Goal: Task Accomplishment & Management: Complete application form

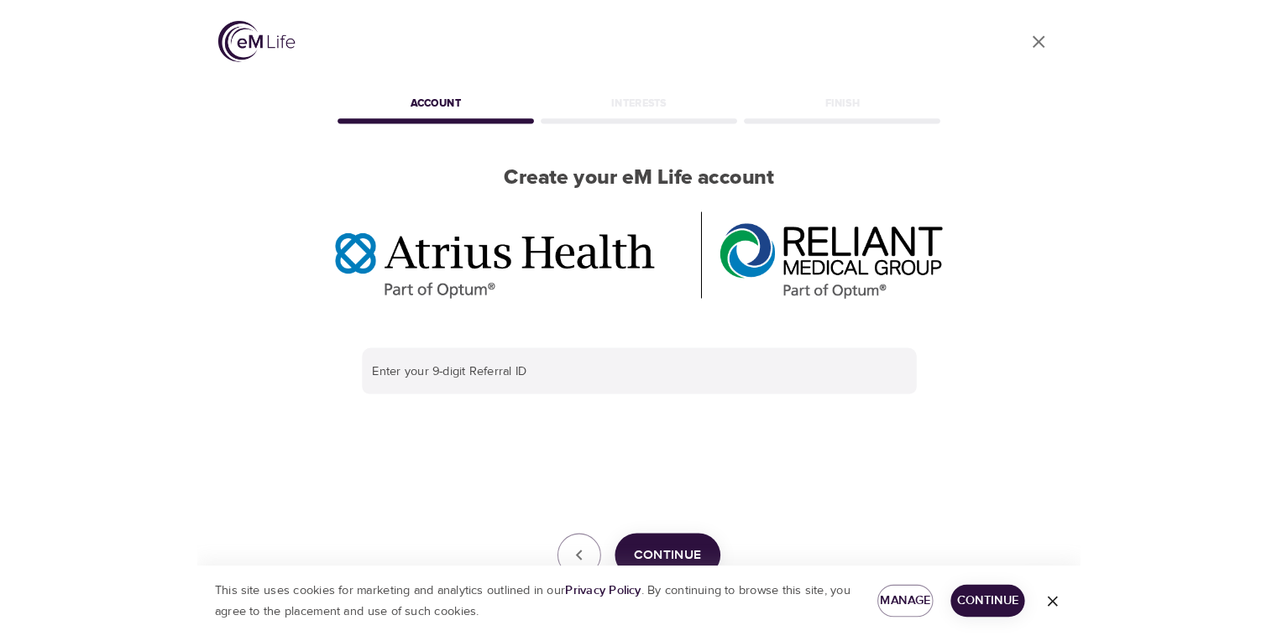
scroll to position [55, 0]
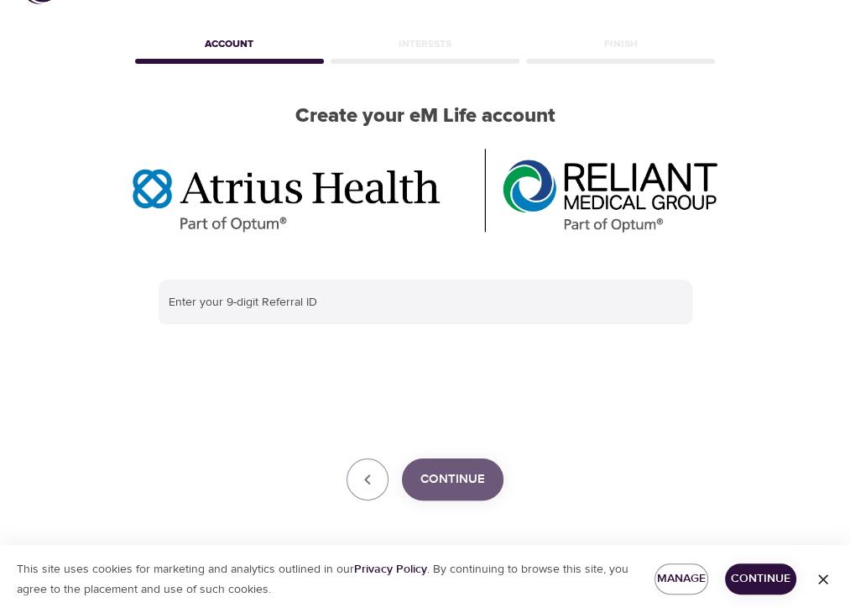
click at [476, 476] on span "Continue" at bounding box center [453, 479] width 65 height 22
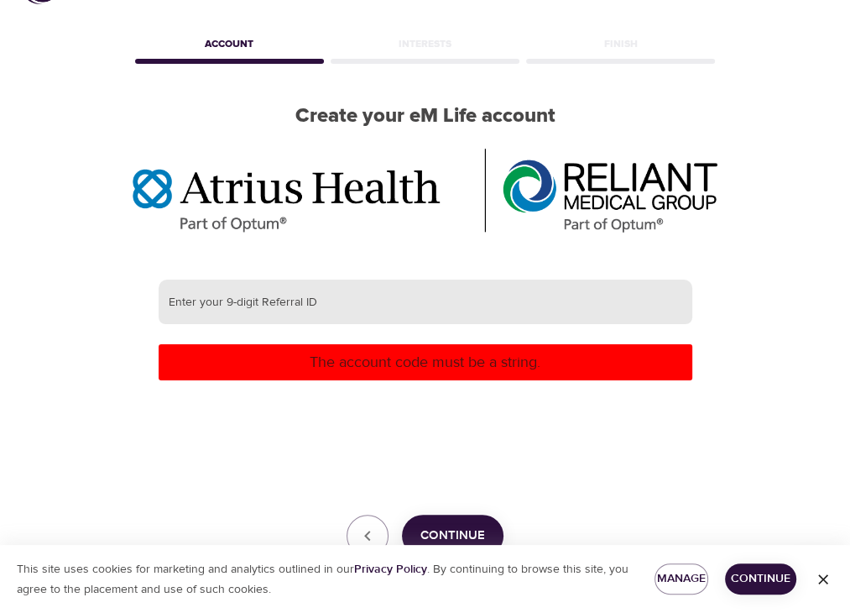
click at [442, 311] on input "text" at bounding box center [426, 302] width 534 height 45
paste input "387587502"
type input "387587502"
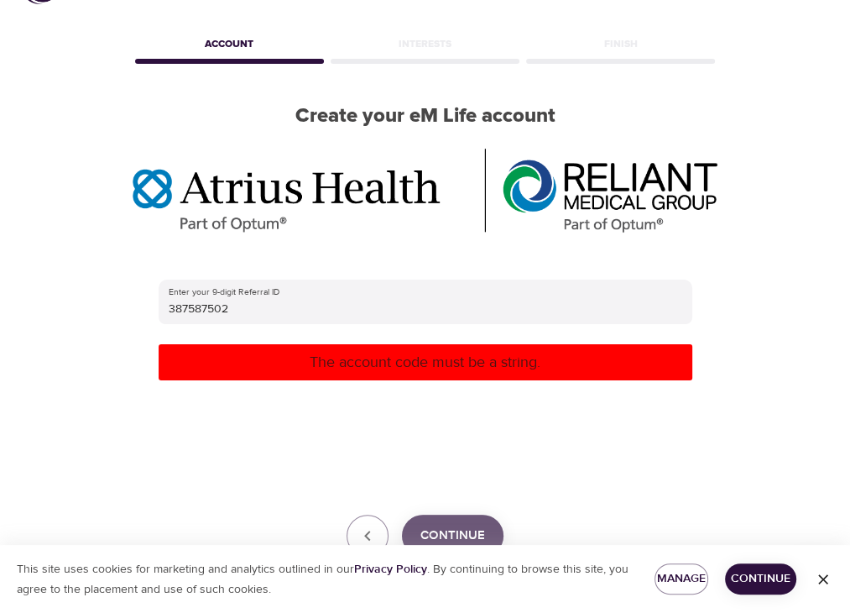
click at [468, 530] on span "Continue" at bounding box center [453, 536] width 65 height 22
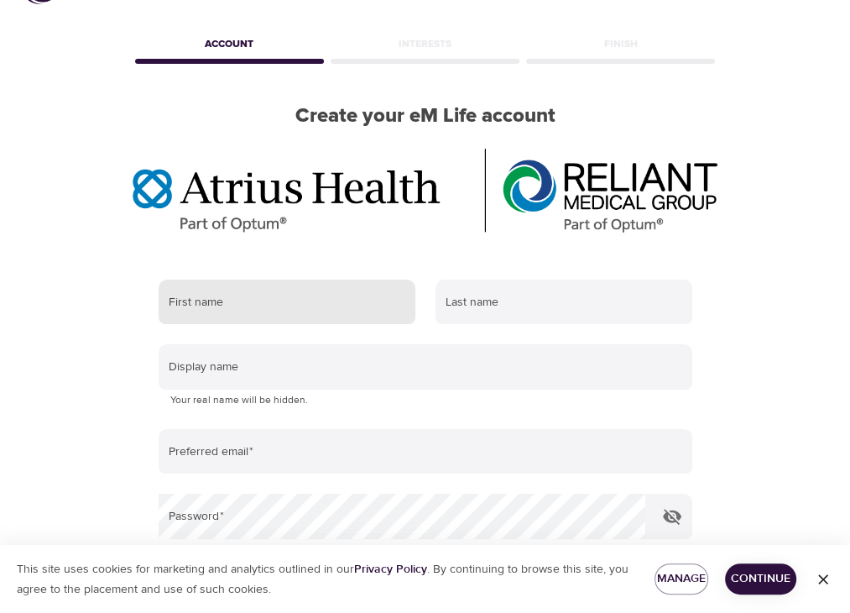
click at [207, 294] on input "text" at bounding box center [287, 302] width 257 height 45
type input "Talia"
type input "[PERSON_NAME]"
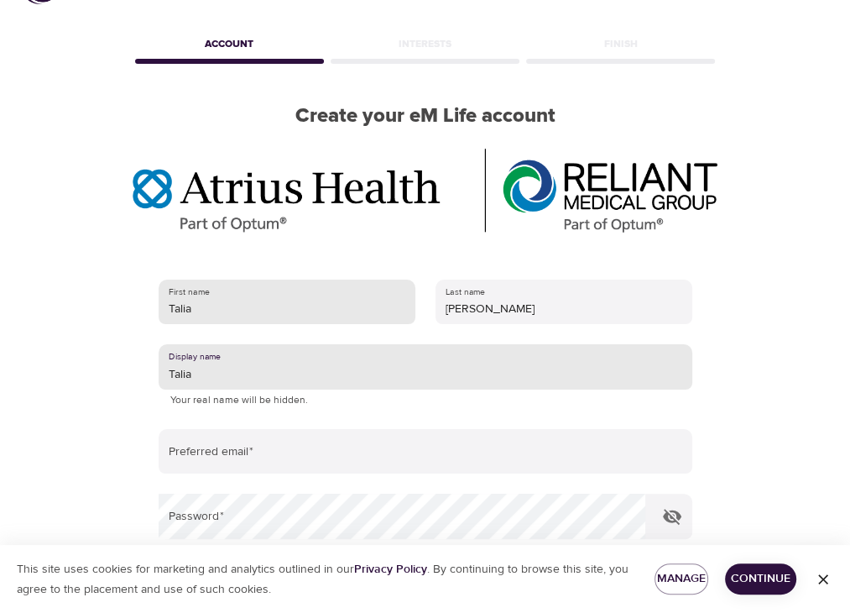
type input "Talia"
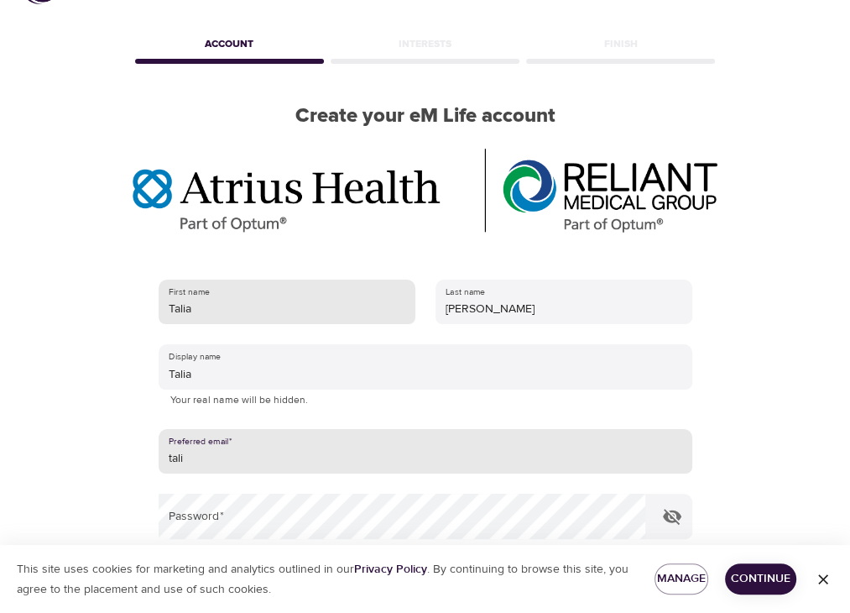
type input "[EMAIL_ADDRESS][DOMAIN_NAME]"
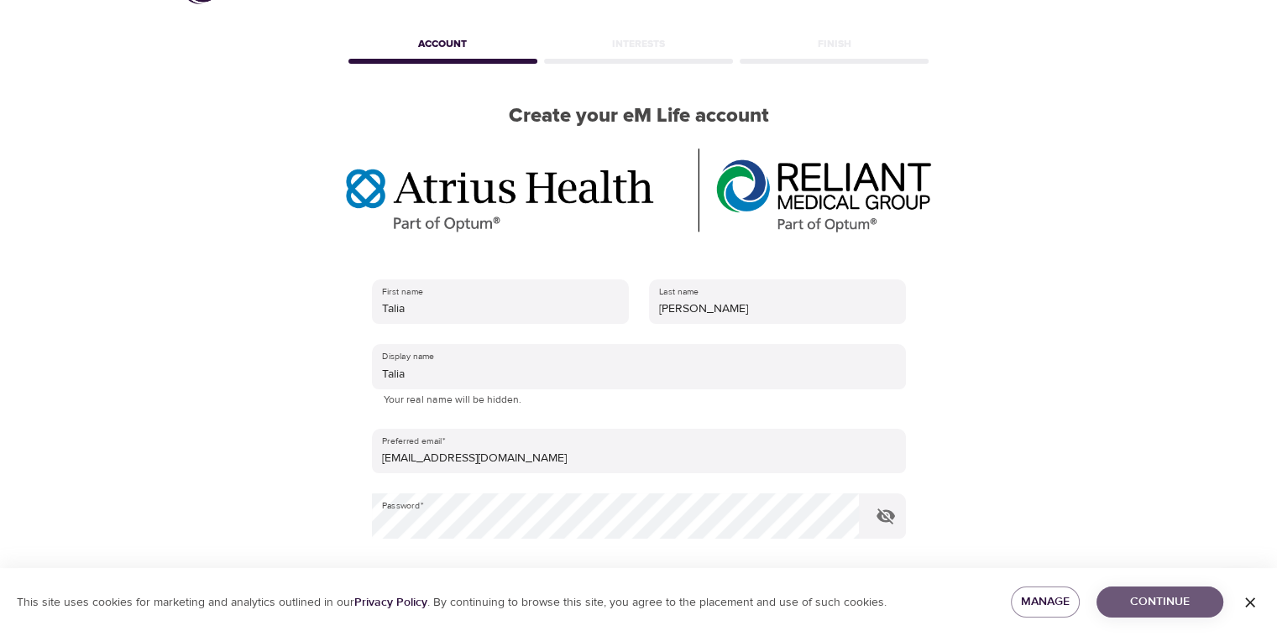
click at [862, 604] on span "Continue" at bounding box center [1160, 602] width 100 height 21
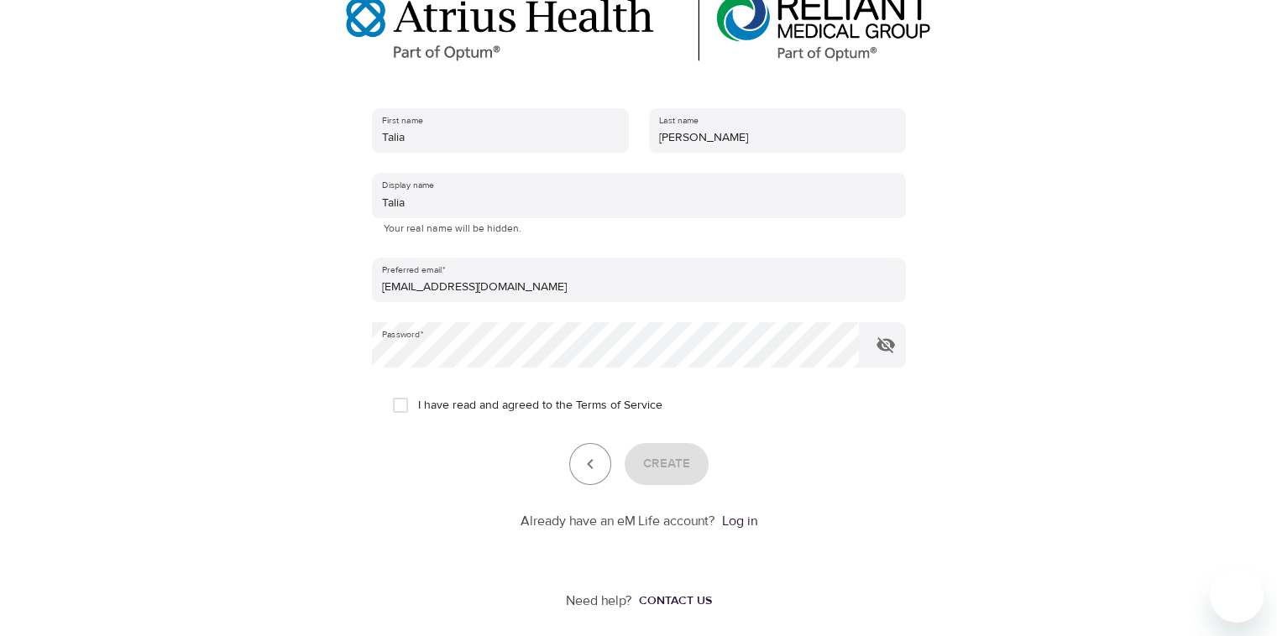
scroll to position [234, 0]
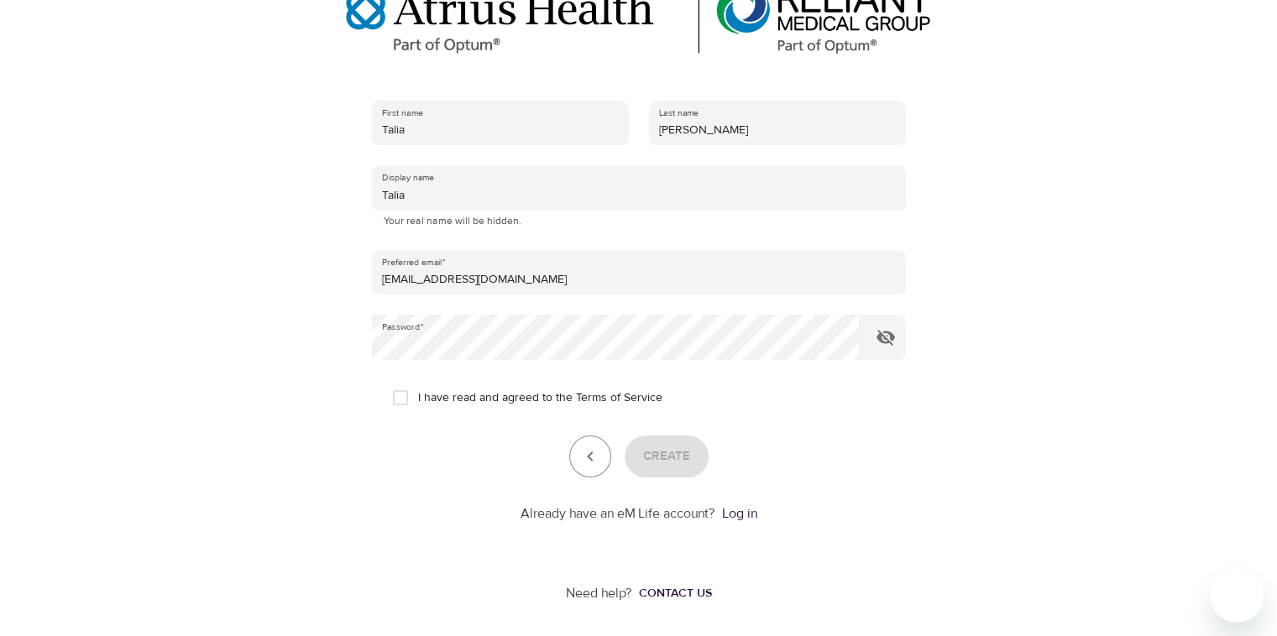
click at [504, 397] on span "I have read and agreed to the Terms of Service" at bounding box center [540, 399] width 244 height 18
click at [418, 397] on input "I have read and agreed to the Terms of Service" at bounding box center [400, 397] width 35 height 35
checkbox input "true"
click at [649, 458] on span "Create" at bounding box center [666, 457] width 47 height 22
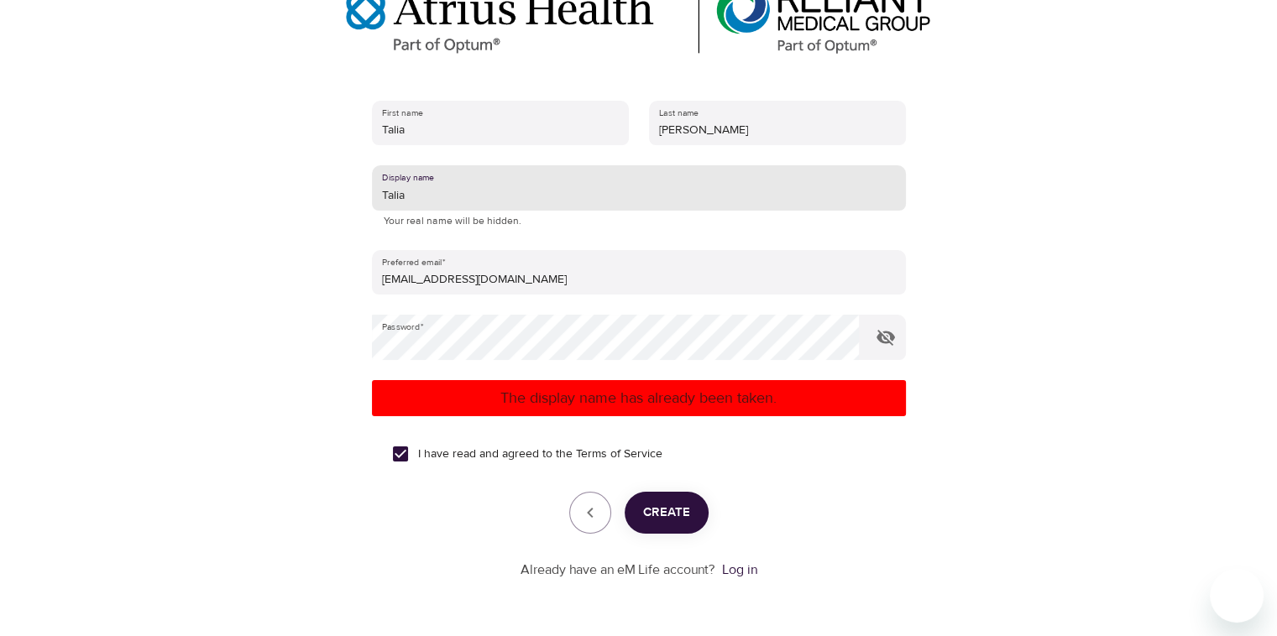
click at [490, 207] on input "Talia" at bounding box center [639, 187] width 534 height 45
drag, startPoint x: 416, startPoint y: 201, endPoint x: 369, endPoint y: 176, distance: 52.2
click at [364, 203] on div "First name [PERSON_NAME] Last name [PERSON_NAME] Display name [PERSON_NAME] You…" at bounding box center [639, 340] width 588 height 533
type input "taliaah"
click at [672, 506] on span "Create" at bounding box center [666, 513] width 47 height 22
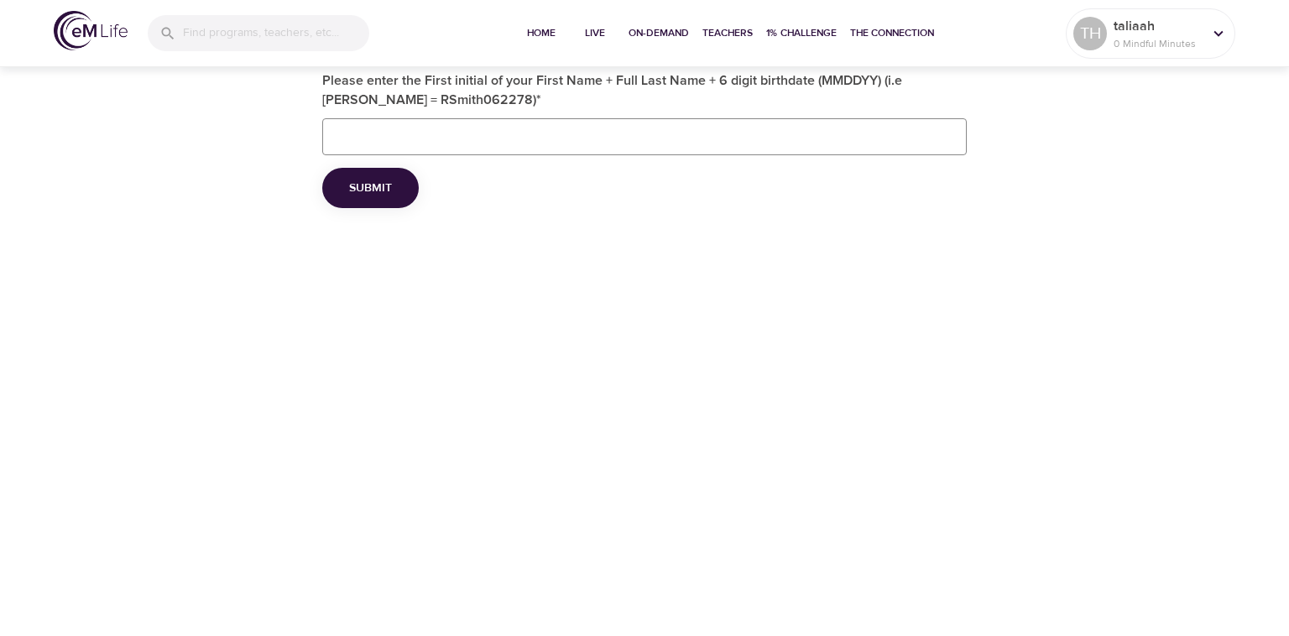
click at [477, 137] on input "Please enter the First initial of your First Name + Full Last Name + 6 digit bi…" at bounding box center [644, 136] width 645 height 37
type input "THirsh09071987"
click at [402, 196] on button "Submit" at bounding box center [370, 188] width 97 height 41
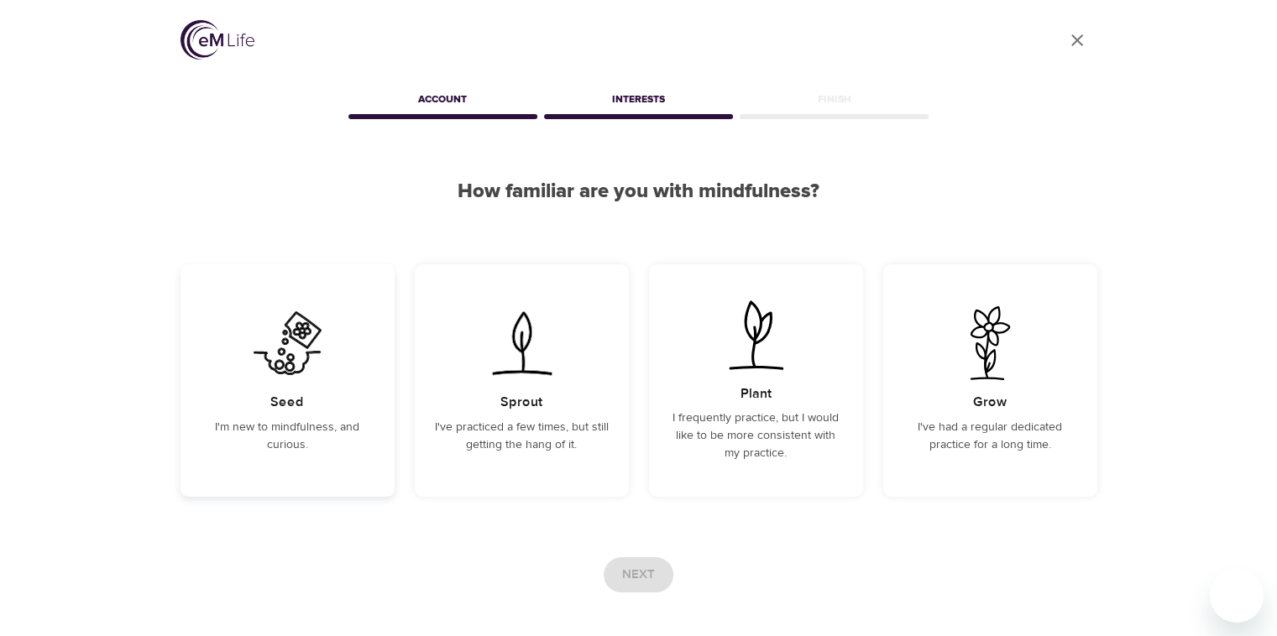
click at [287, 374] on img at bounding box center [287, 343] width 85 height 74
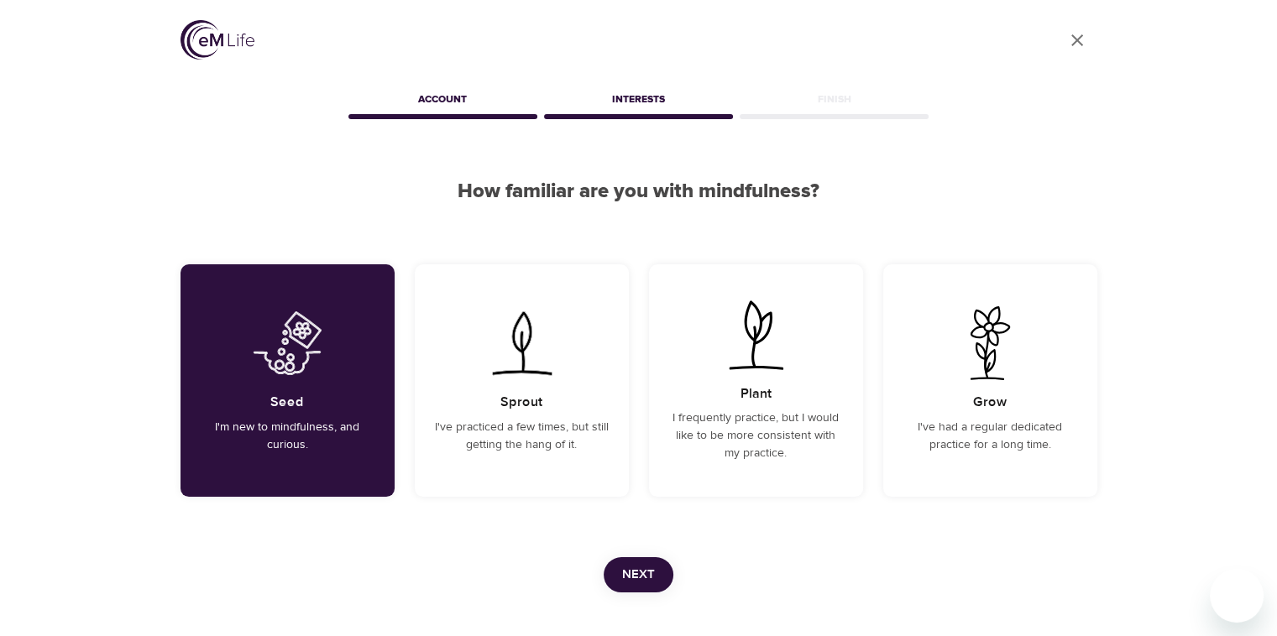
click at [630, 567] on span "Next" at bounding box center [638, 575] width 33 height 22
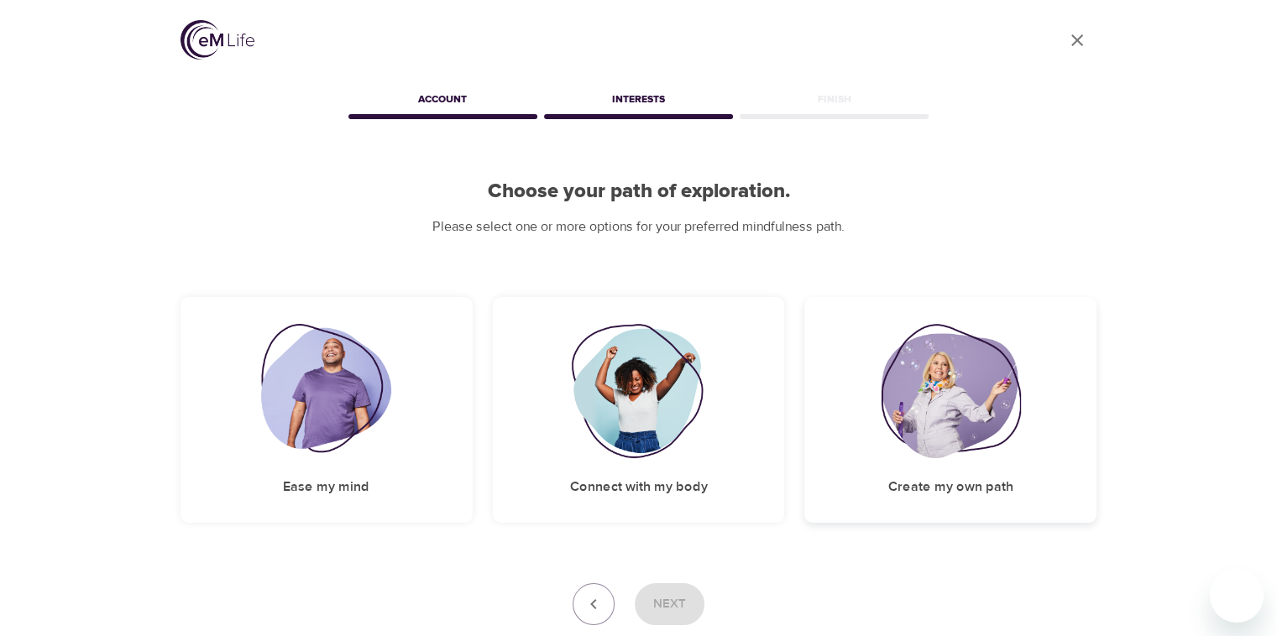
click at [862, 400] on img at bounding box center [950, 391] width 139 height 134
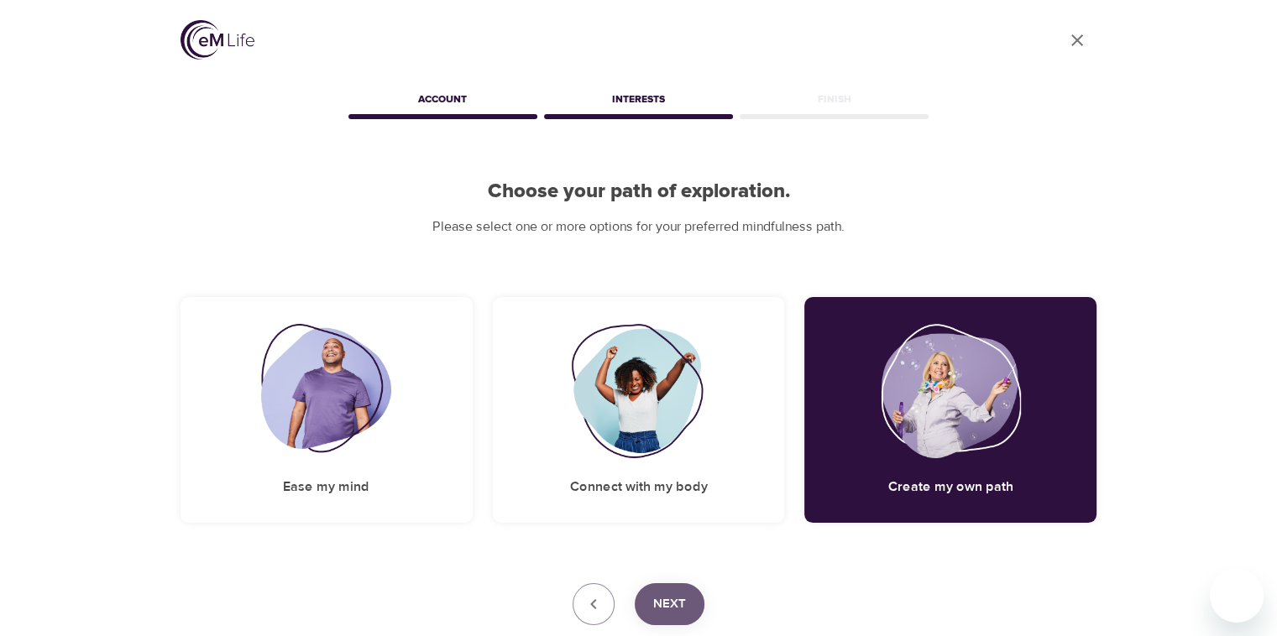
click at [676, 611] on span "Next" at bounding box center [669, 604] width 33 height 22
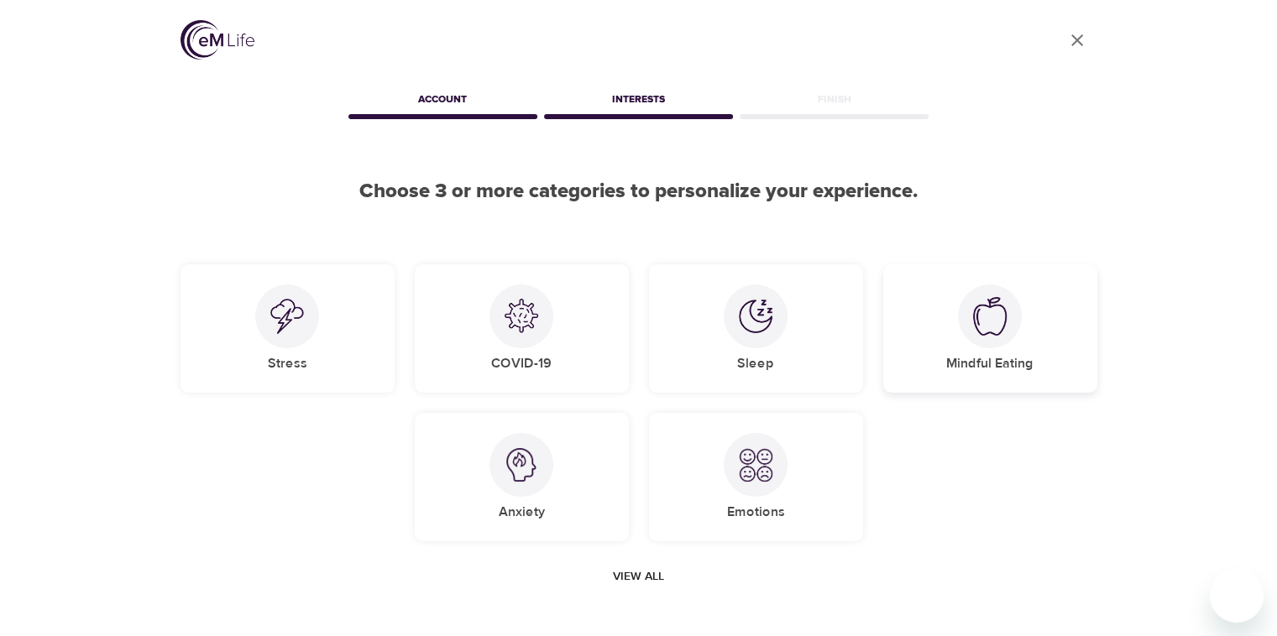
click at [862, 351] on div "Mindful Eating" at bounding box center [990, 328] width 214 height 128
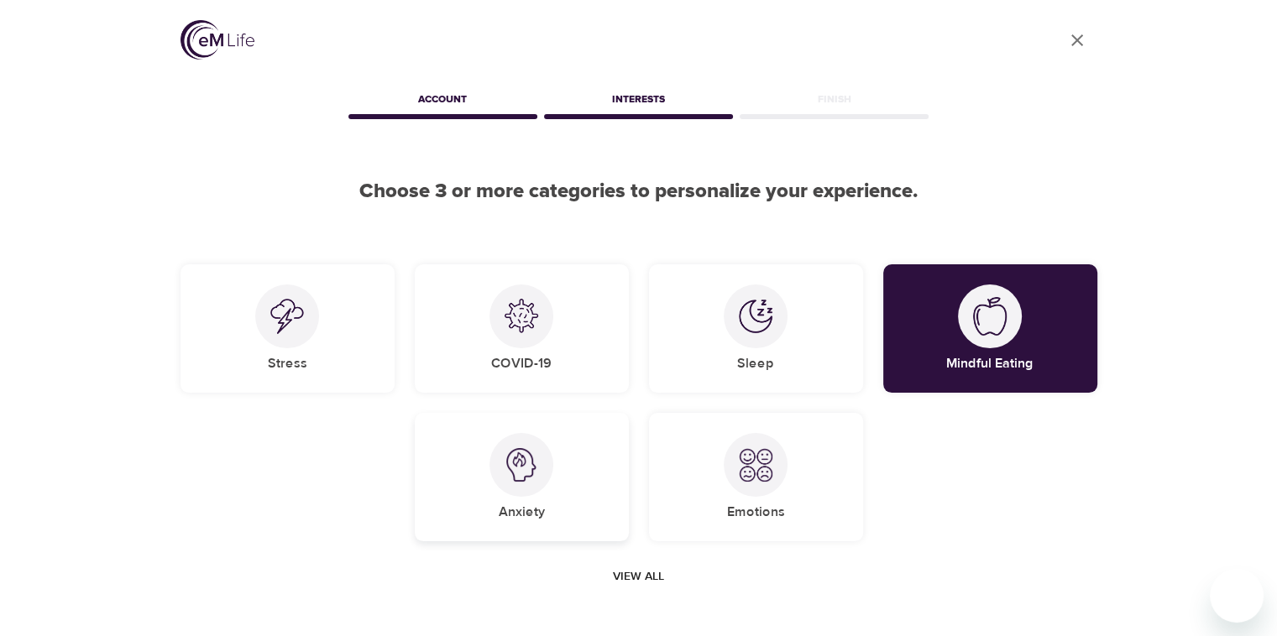
click at [557, 491] on div "Anxiety" at bounding box center [522, 477] width 214 height 128
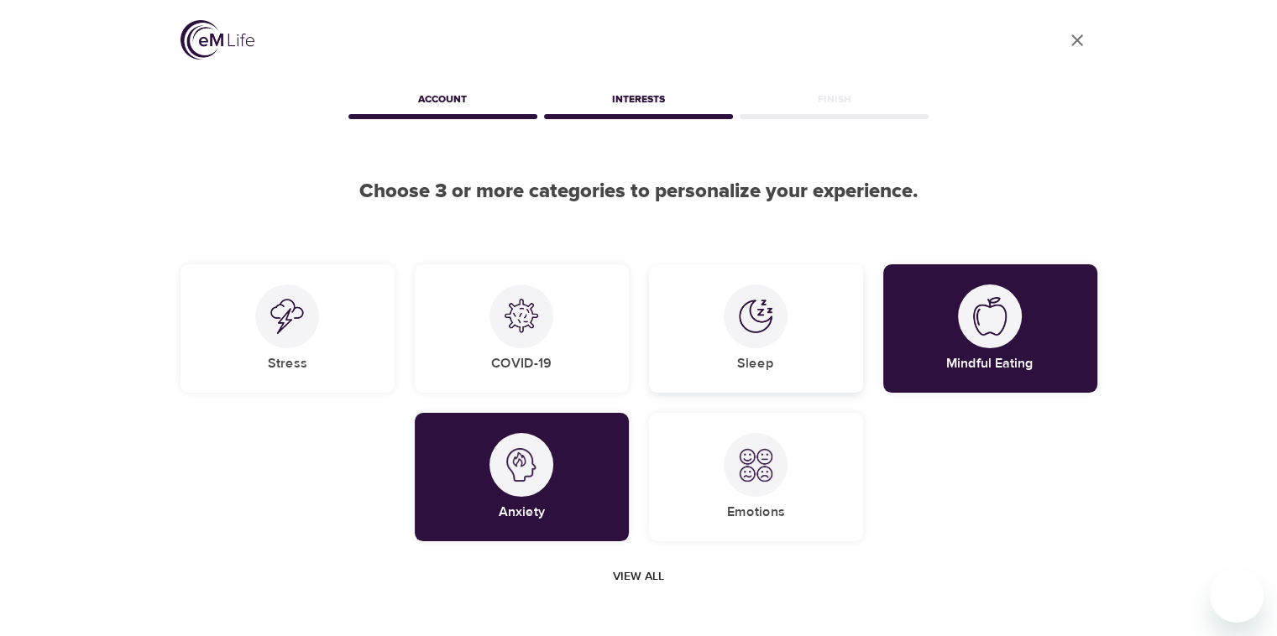
click at [739, 336] on div at bounding box center [756, 317] width 64 height 64
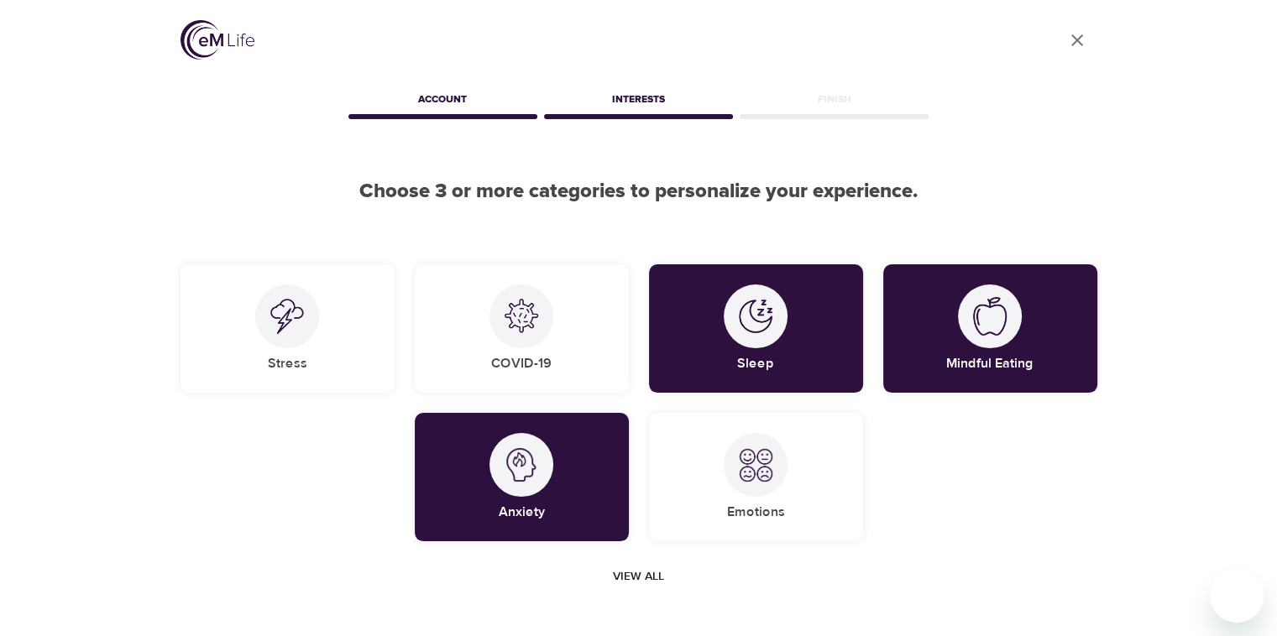
click at [658, 583] on span "View all" at bounding box center [638, 577] width 51 height 21
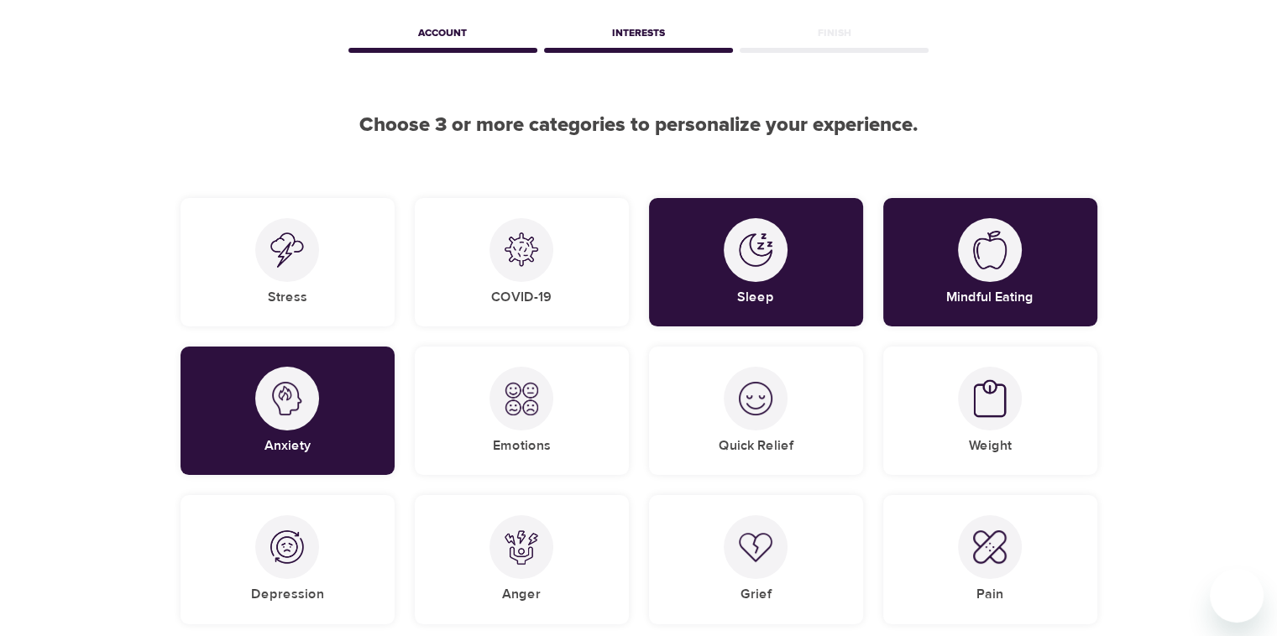
scroll to position [168, 0]
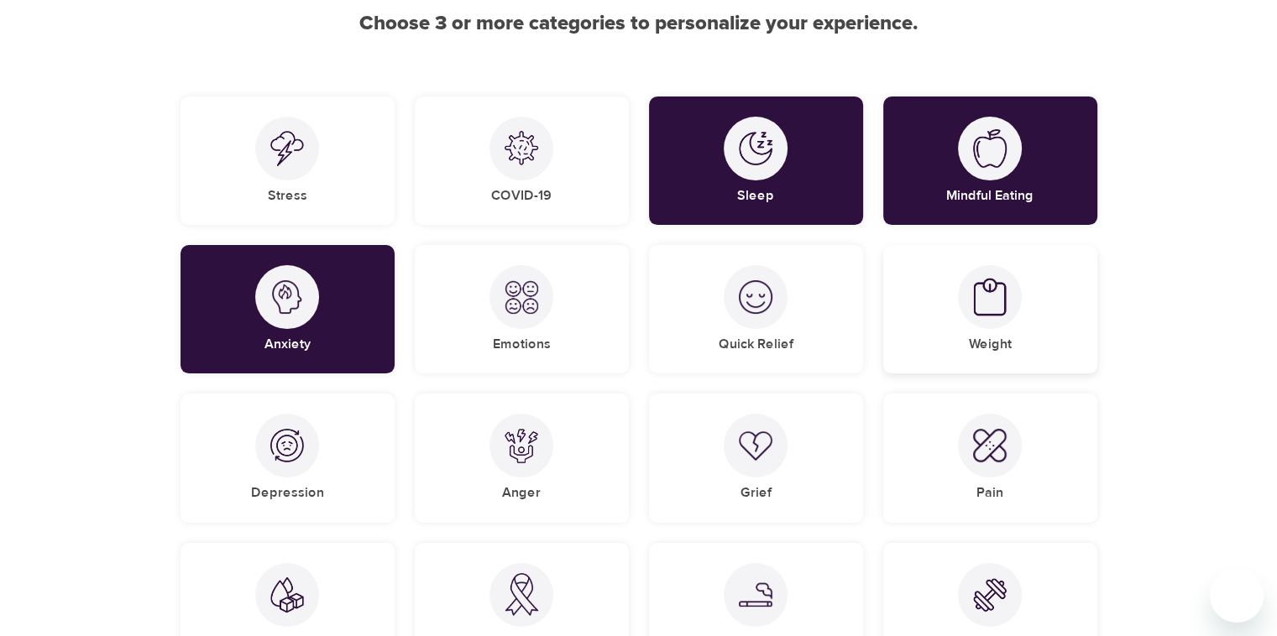
click at [862, 315] on img at bounding box center [990, 297] width 34 height 39
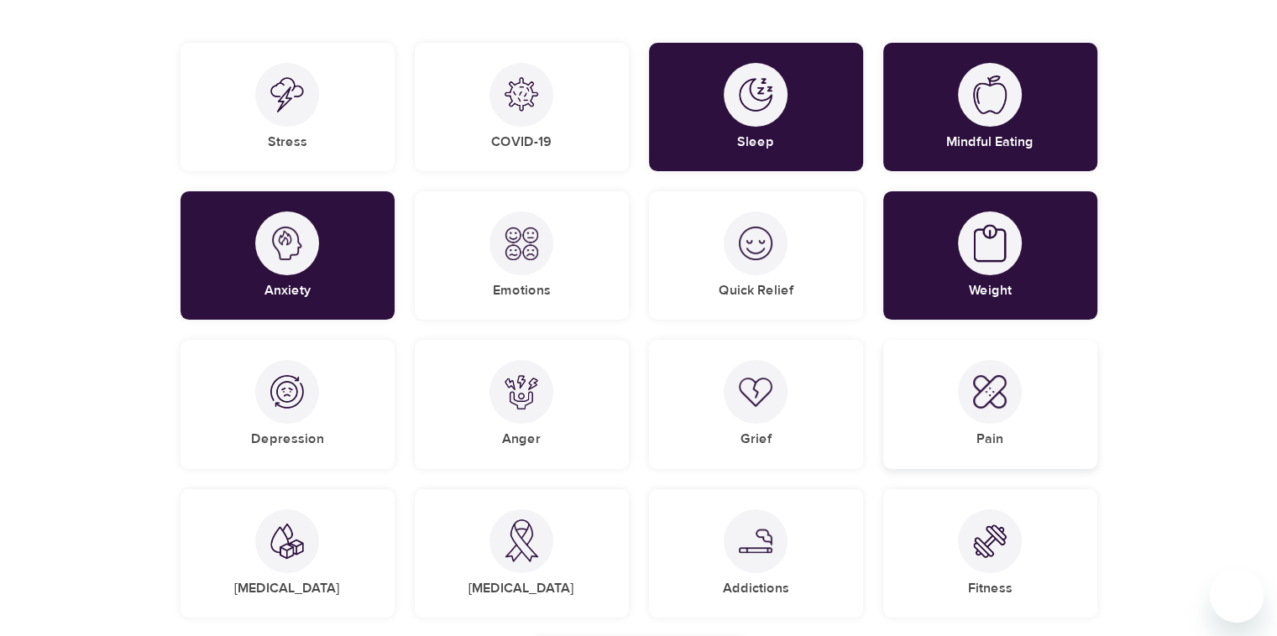
scroll to position [252, 0]
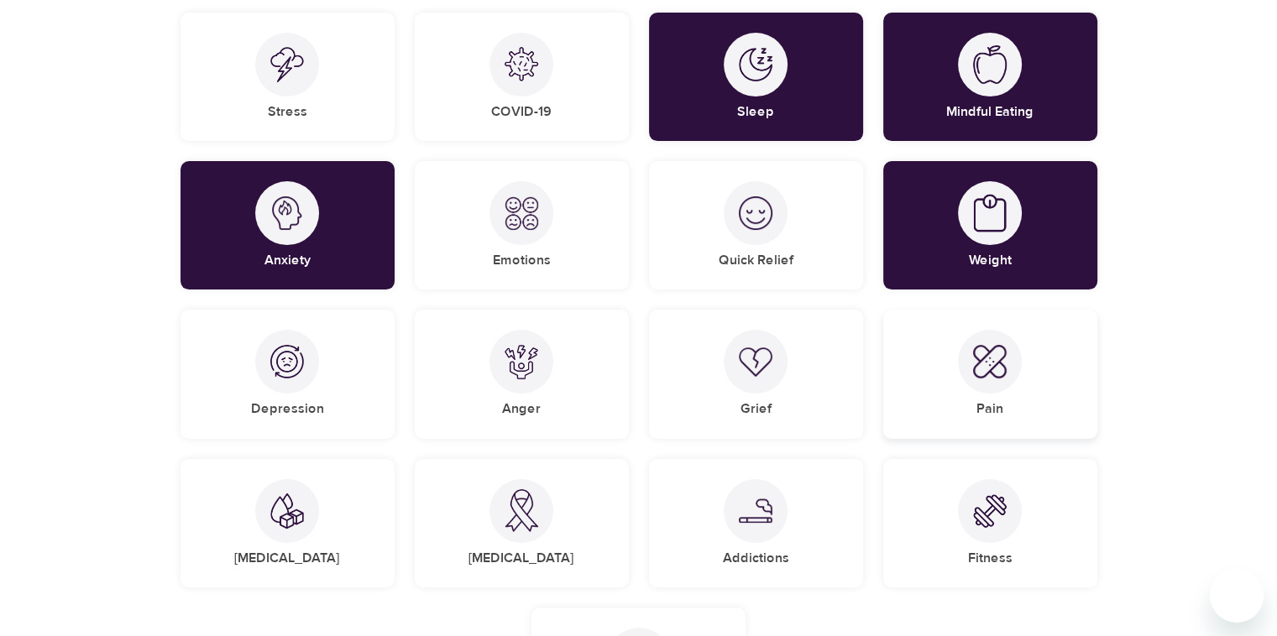
click at [862, 369] on img at bounding box center [990, 362] width 34 height 34
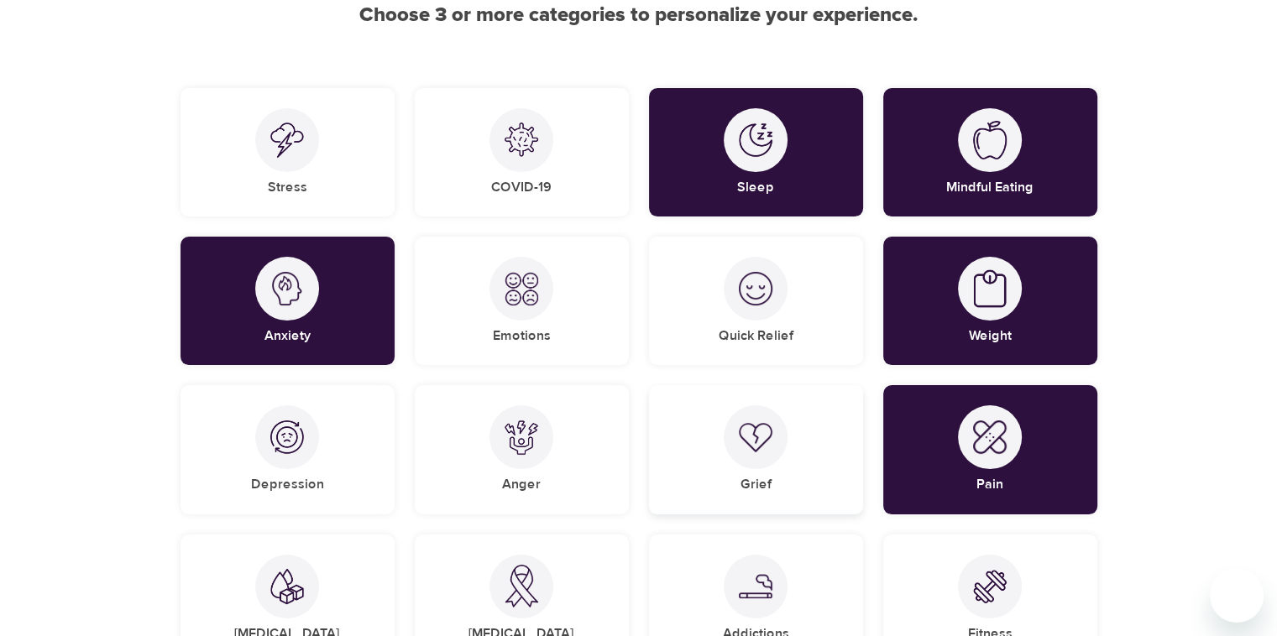
scroll to position [84, 0]
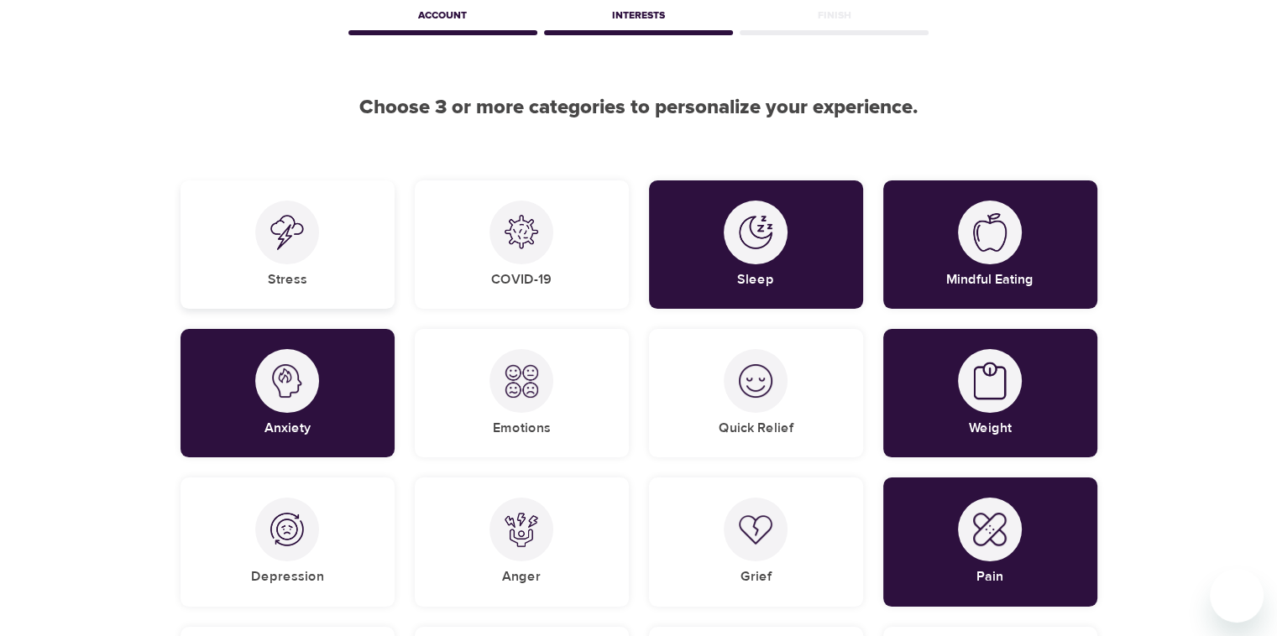
click at [329, 268] on div "Stress" at bounding box center [287, 244] width 214 height 128
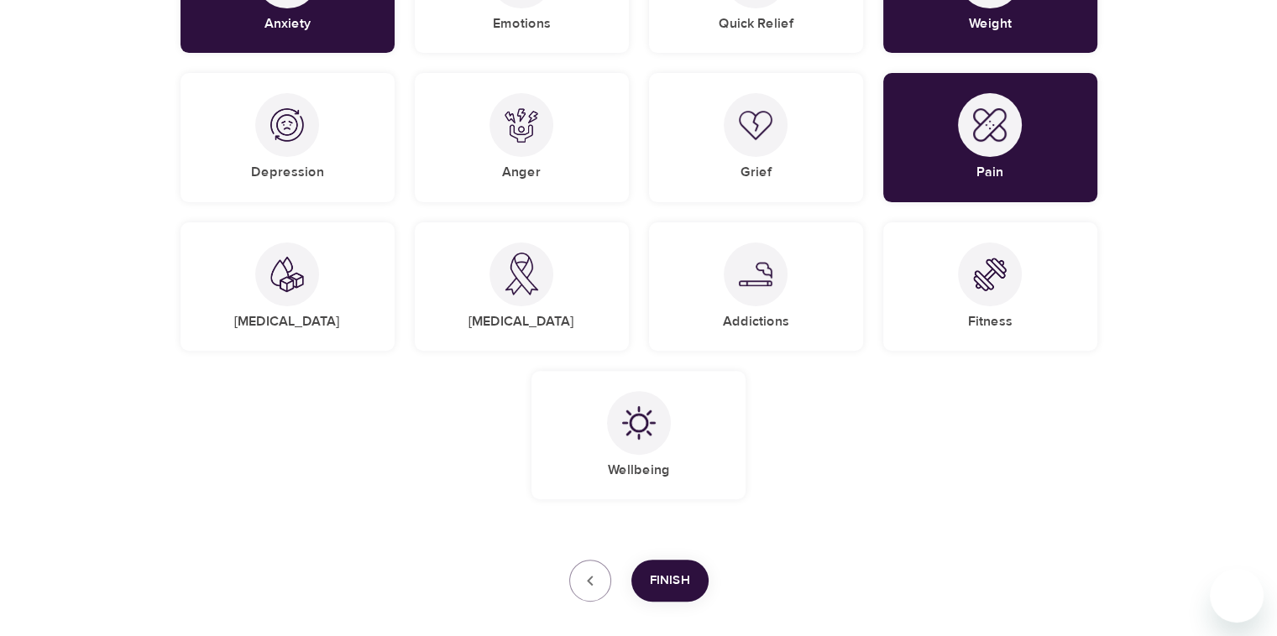
scroll to position [573, 0]
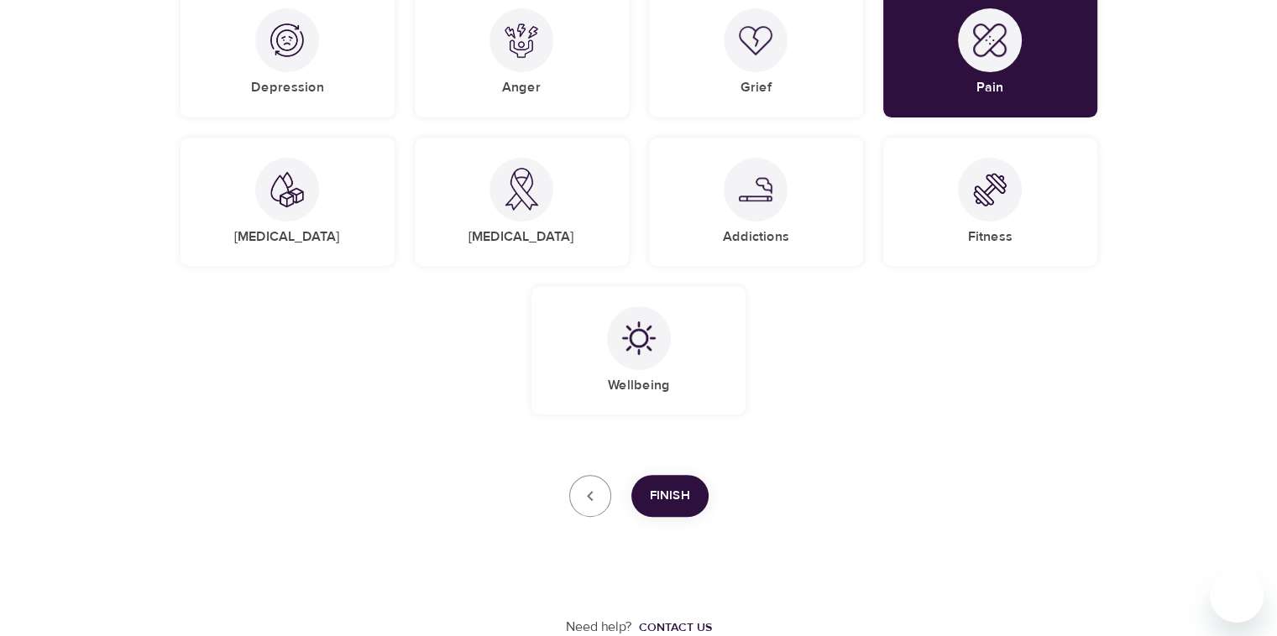
click at [679, 505] on span "Finish" at bounding box center [670, 496] width 40 height 22
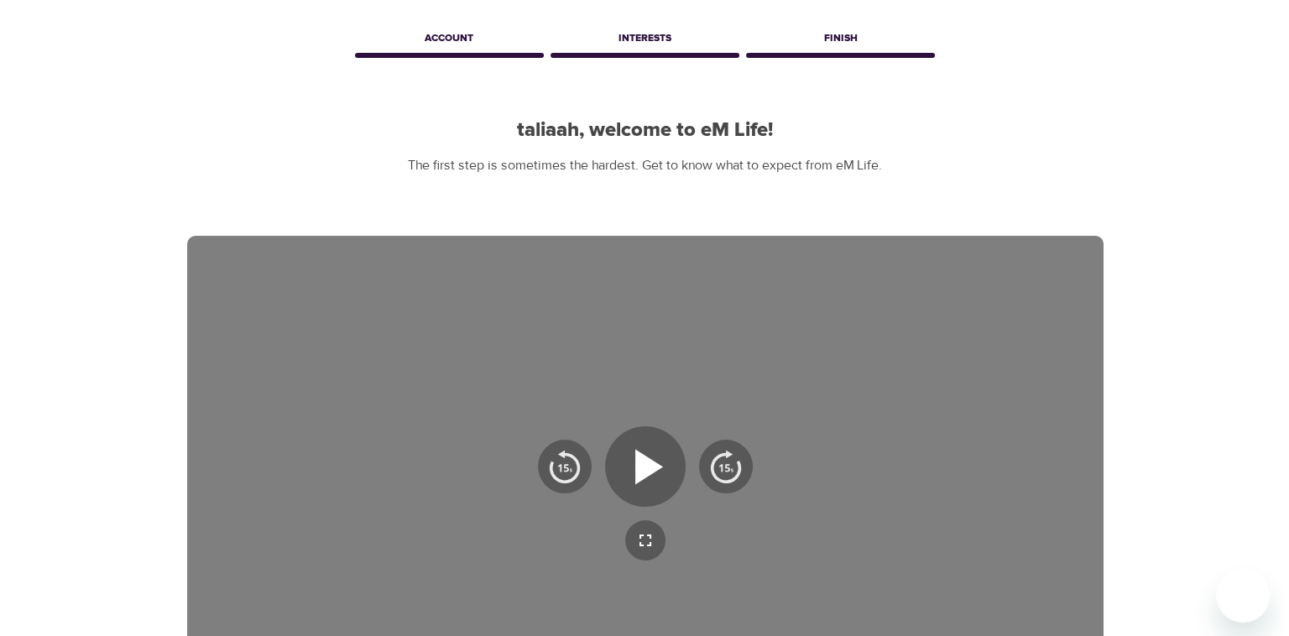
scroll to position [313, 0]
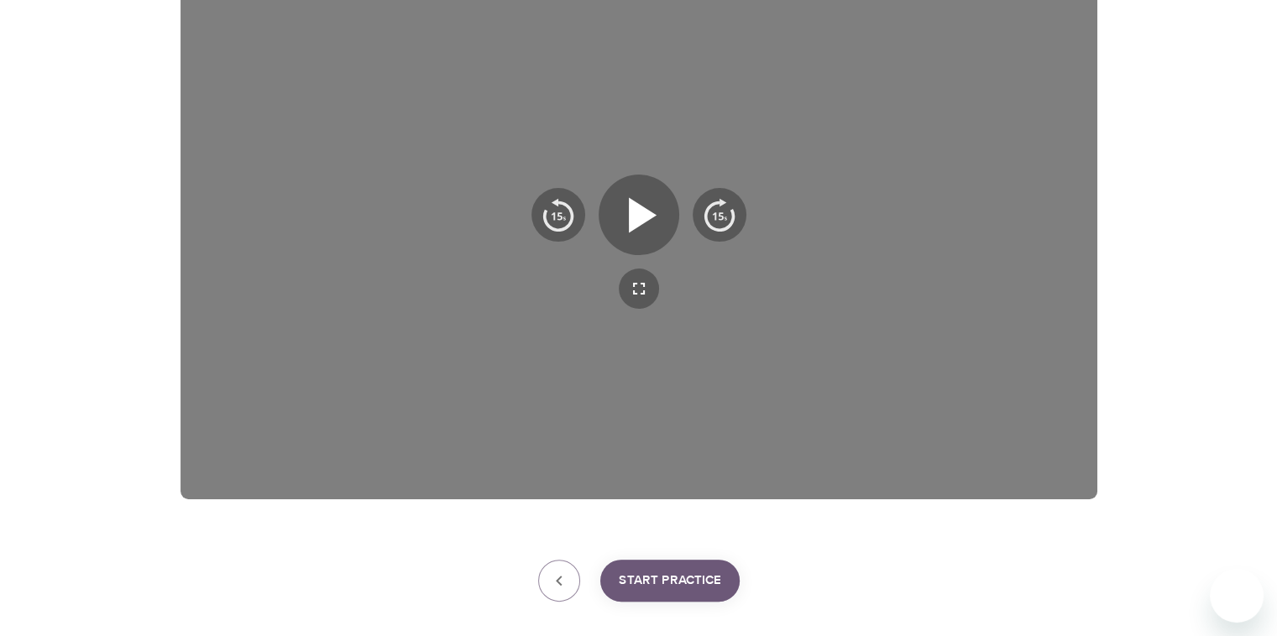
click at [678, 584] on span "Start Practice" at bounding box center [670, 581] width 102 height 22
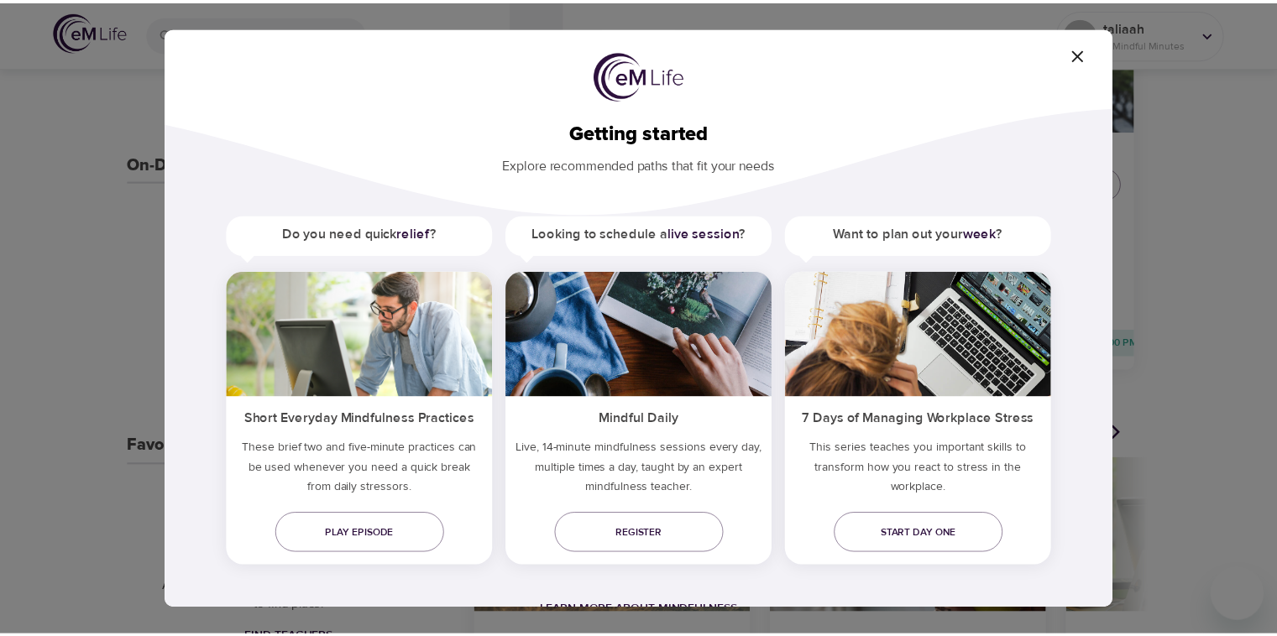
scroll to position [5, 0]
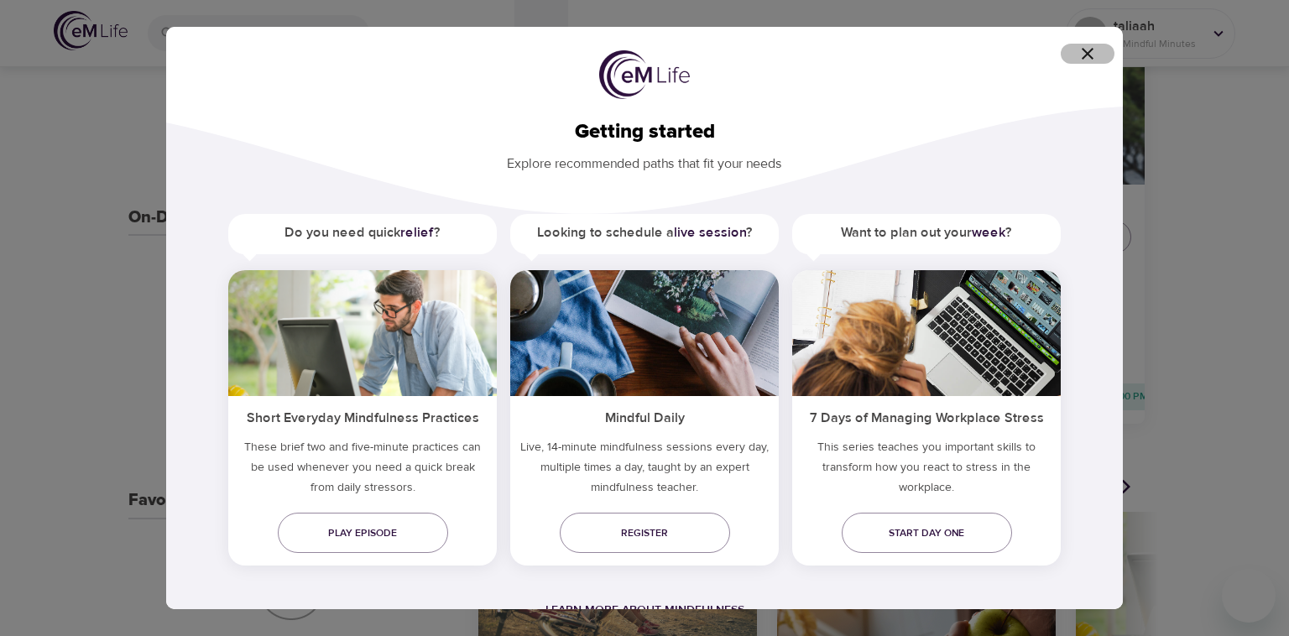
click at [862, 49] on icon "button" at bounding box center [1088, 54] width 20 height 20
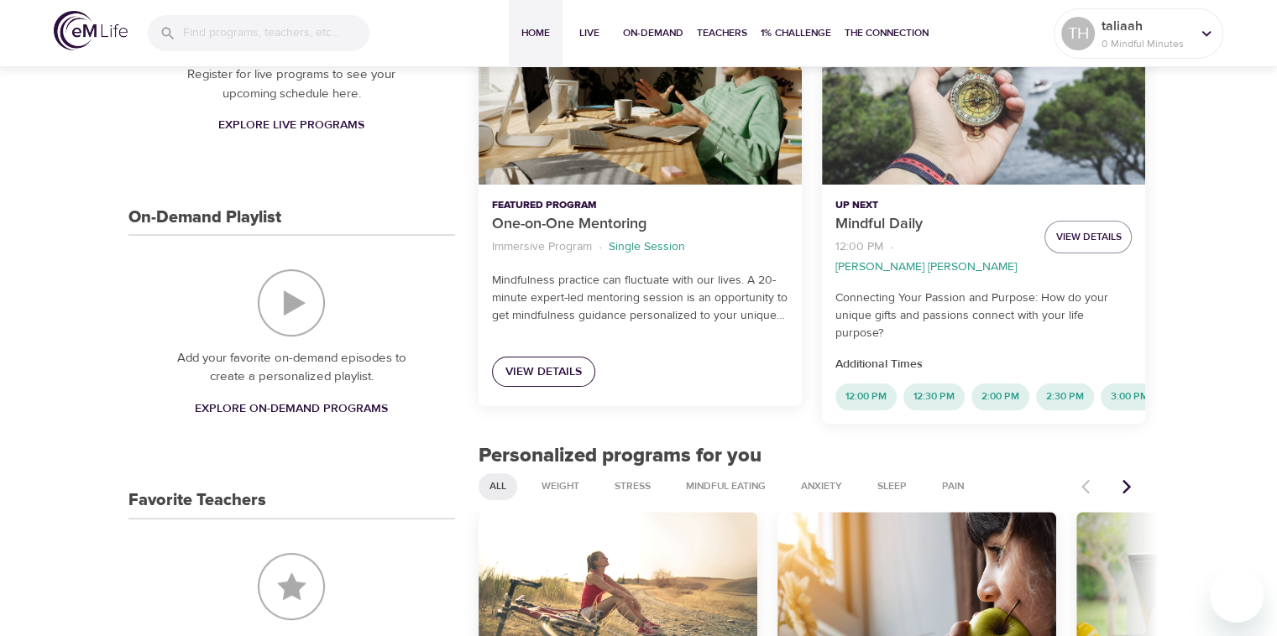
click at [560, 364] on span "View Details" at bounding box center [543, 372] width 76 height 21
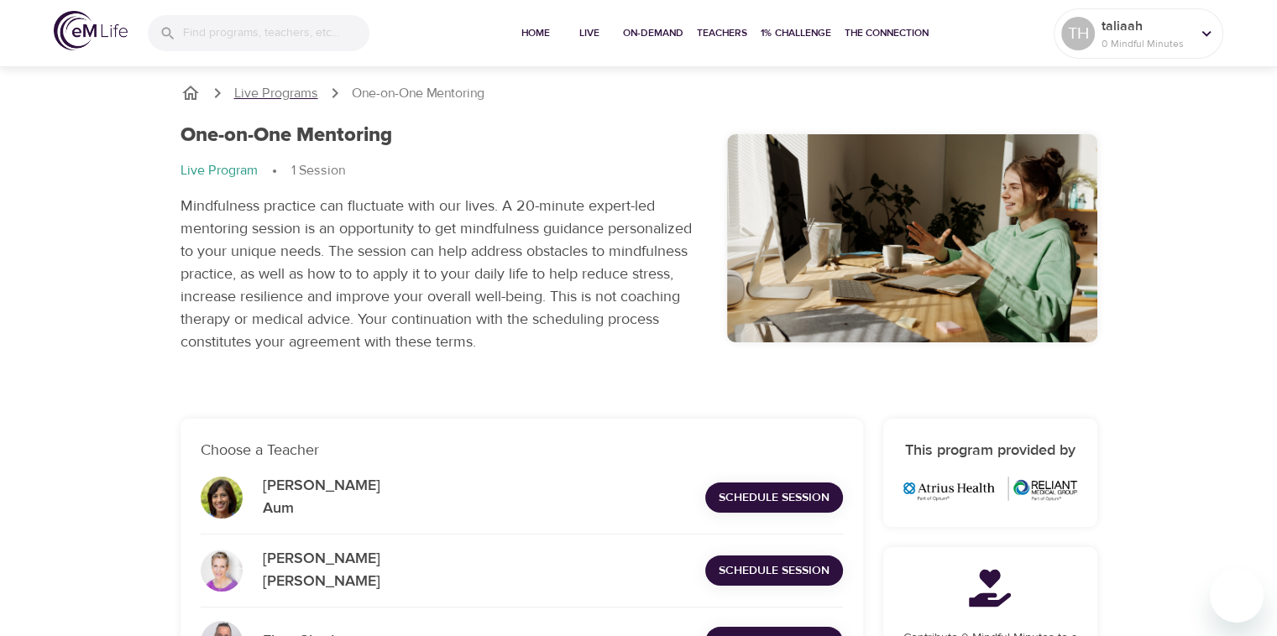
click at [282, 89] on p "Live Programs" at bounding box center [276, 93] width 84 height 19
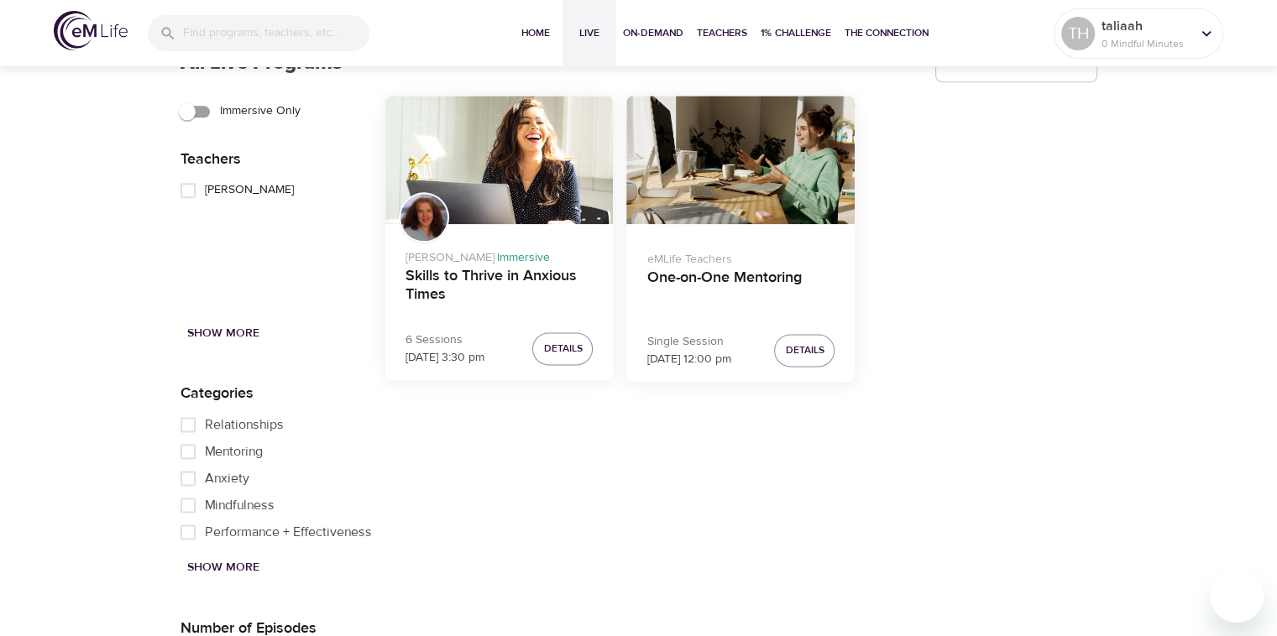
scroll to position [2267, 0]
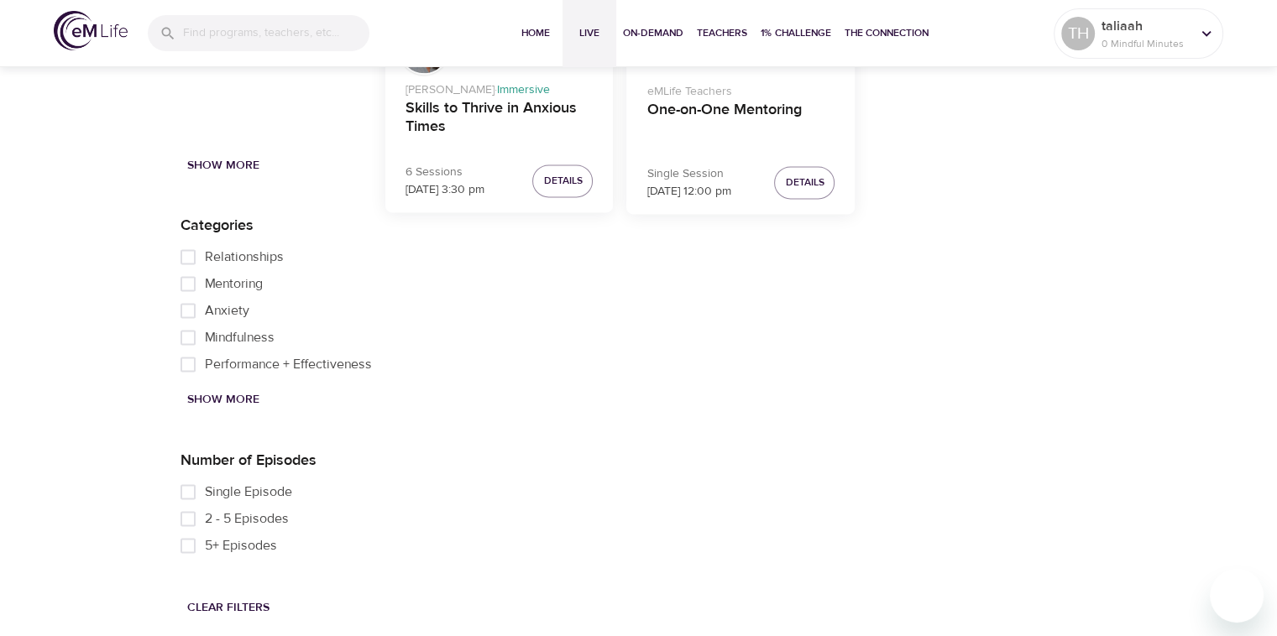
click at [215, 282] on span "Mentoring" at bounding box center [234, 284] width 58 height 20
click at [205, 282] on input "Mentoring" at bounding box center [188, 283] width 34 height 27
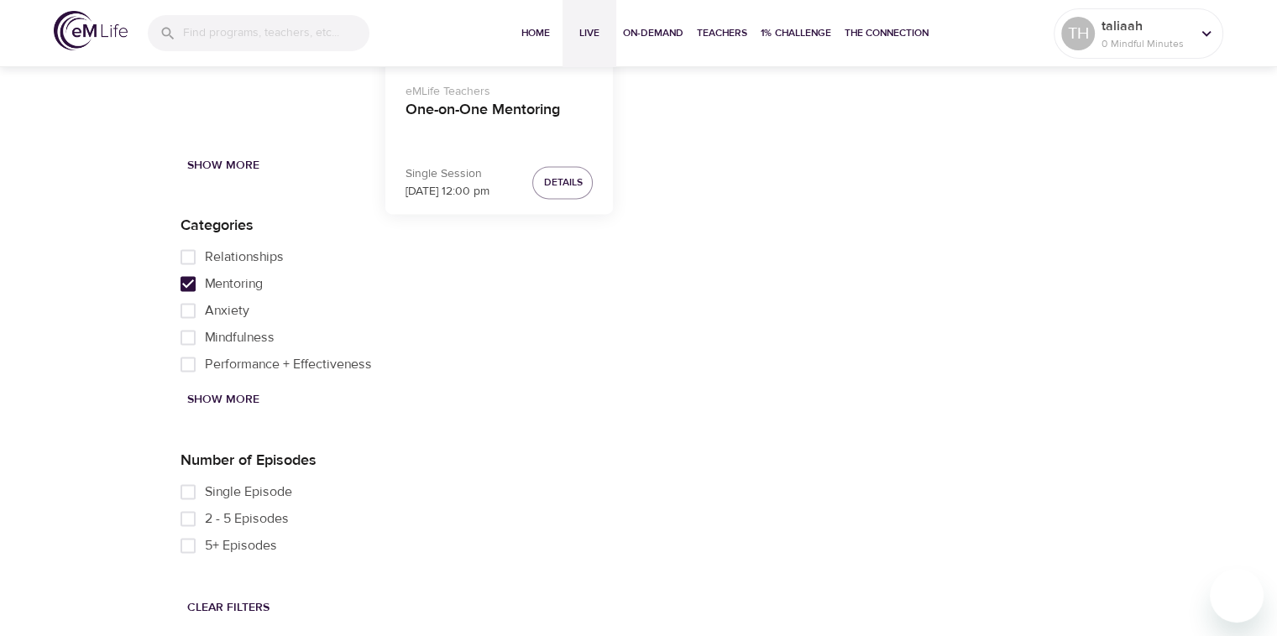
click at [215, 282] on span "Mentoring" at bounding box center [234, 284] width 58 height 20
click at [205, 282] on input "Mentoring" at bounding box center [188, 283] width 34 height 27
checkbox input "false"
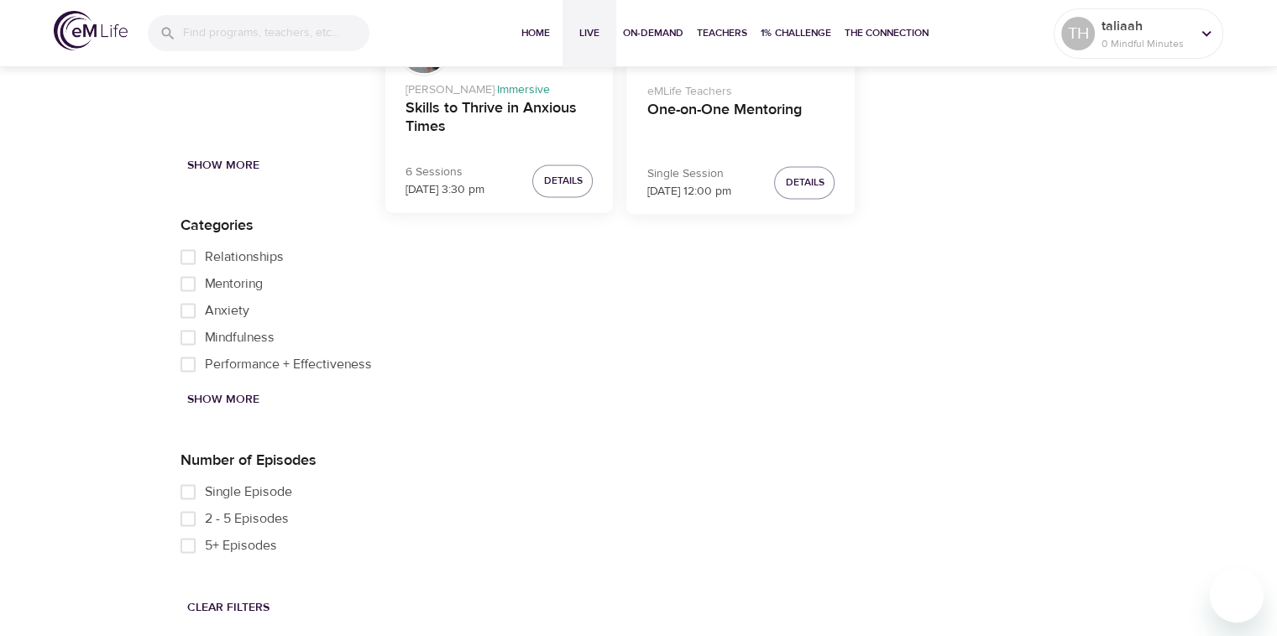
click at [215, 254] on span "Relationships" at bounding box center [244, 257] width 79 height 20
click at [205, 254] on input "Relationships" at bounding box center [188, 256] width 34 height 27
click at [215, 254] on span "Relationships" at bounding box center [244, 257] width 79 height 20
click at [205, 254] on input "Relationships" at bounding box center [188, 256] width 34 height 27
checkbox input "false"
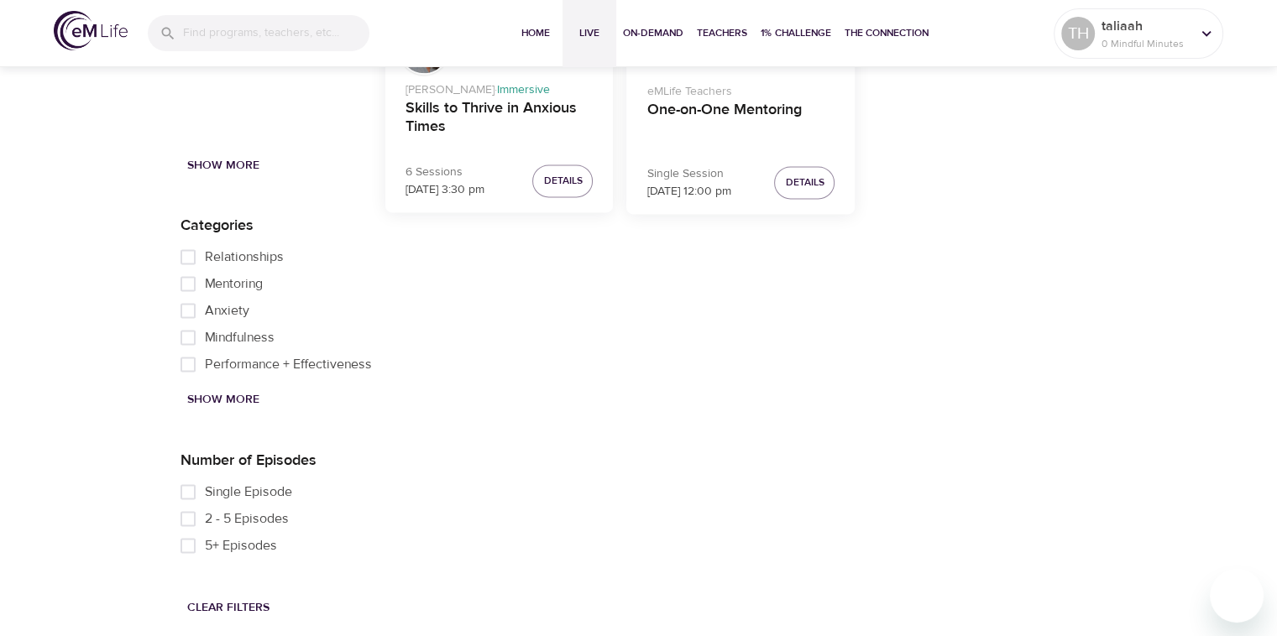
click at [215, 316] on span "Anxiety" at bounding box center [227, 311] width 44 height 20
click at [205, 316] on input "Anxiety" at bounding box center [188, 310] width 34 height 27
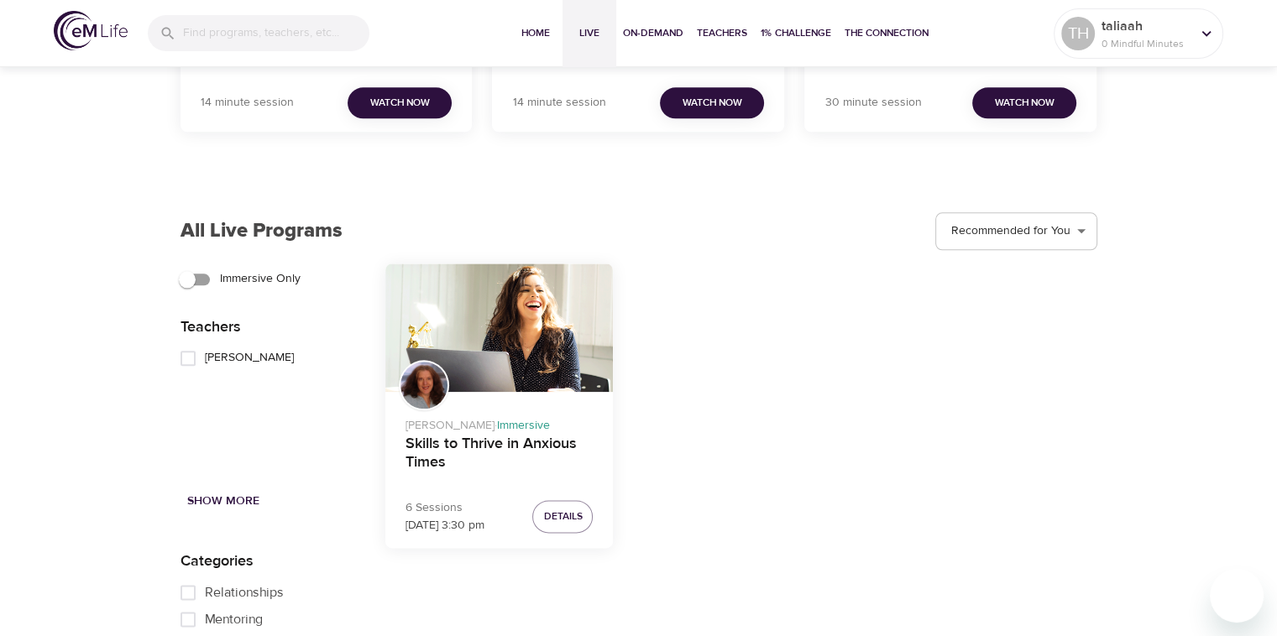
scroll to position [2099, 0]
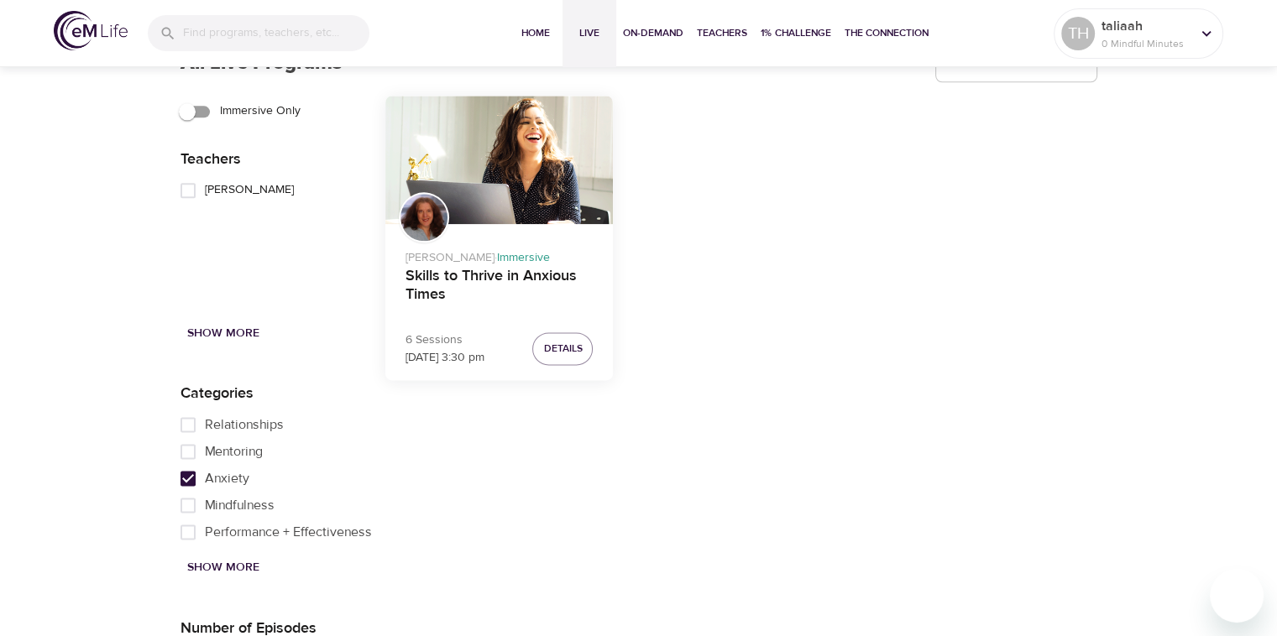
click at [227, 478] on span "Anxiety" at bounding box center [227, 478] width 44 height 20
click at [205, 478] on input "Anxiety" at bounding box center [188, 478] width 34 height 27
checkbox input "false"
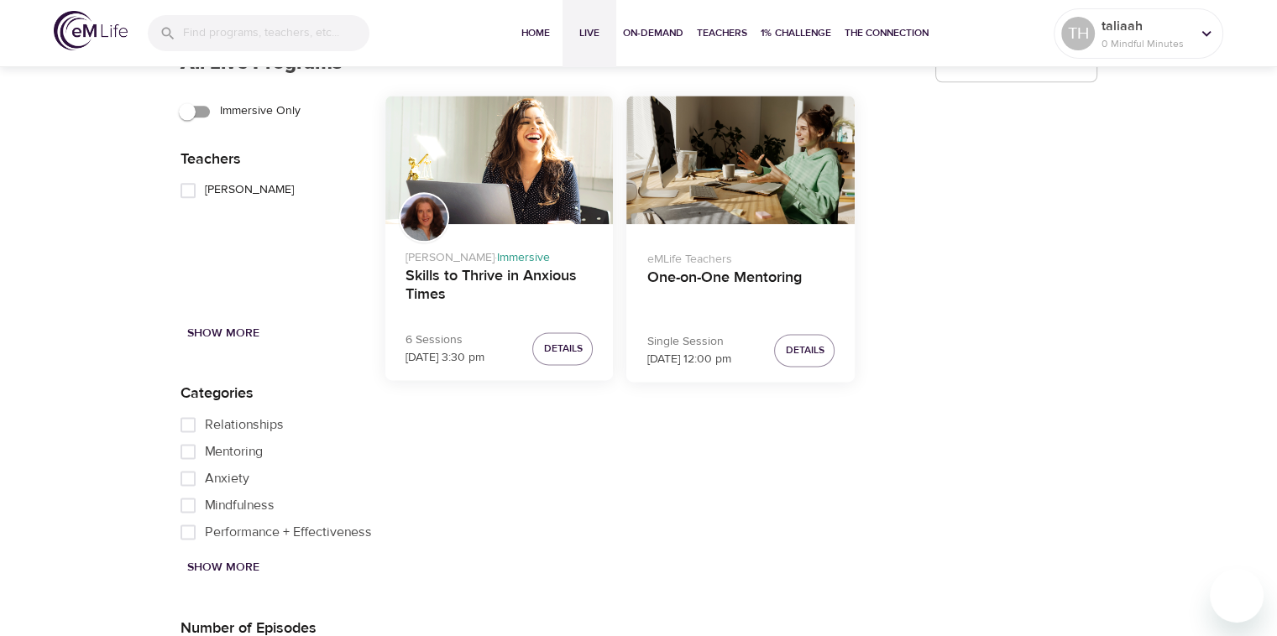
click at [228, 529] on span "Performance + Effectiveness" at bounding box center [288, 532] width 167 height 20
click at [205, 529] on input "Performance + Effectiveness" at bounding box center [188, 532] width 34 height 27
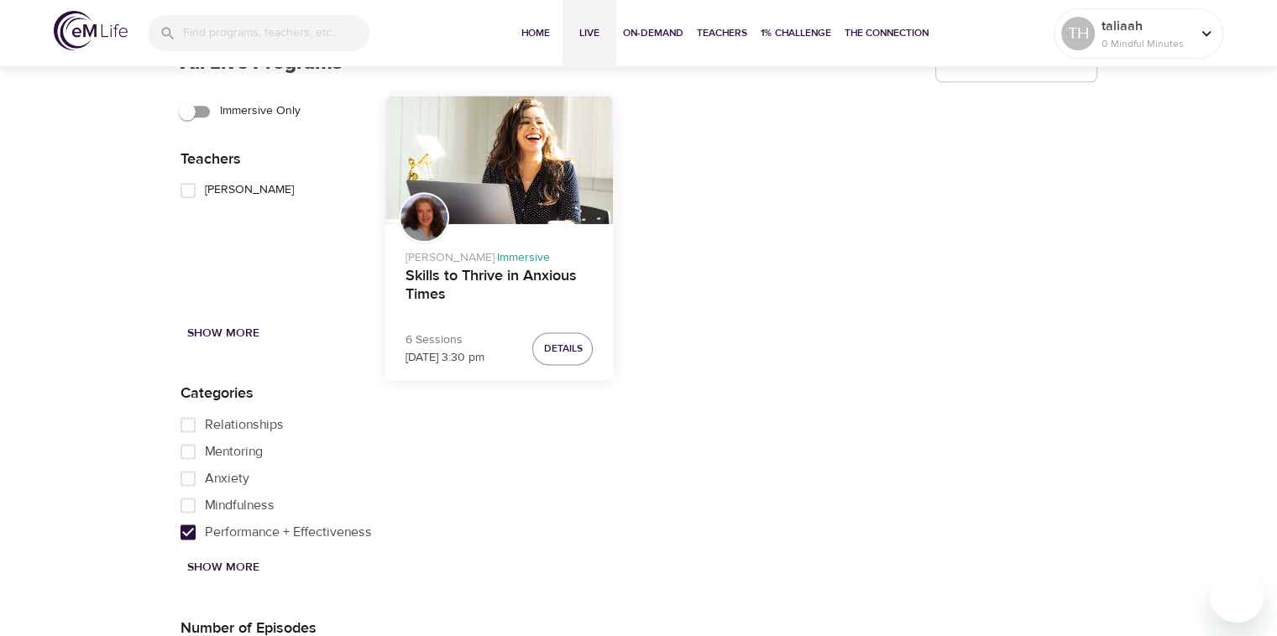
click at [224, 530] on span "Performance + Effectiveness" at bounding box center [288, 532] width 167 height 20
click at [205, 530] on input "Performance + Effectiveness" at bounding box center [188, 532] width 34 height 27
checkbox input "false"
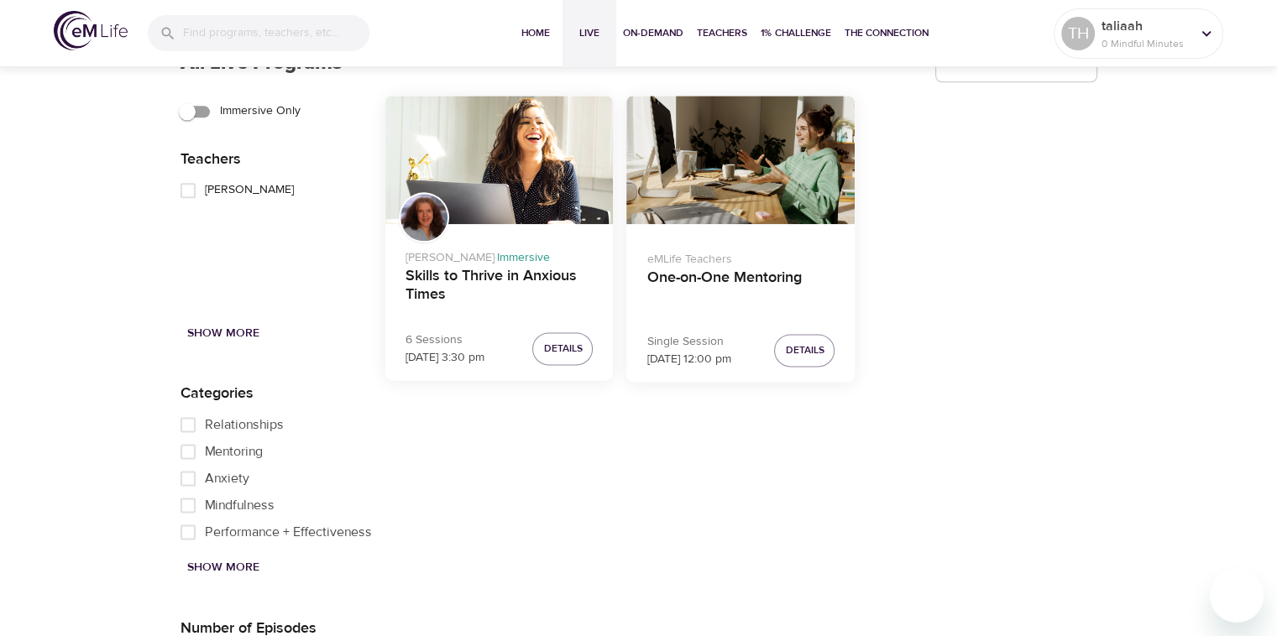
click at [218, 505] on span "Mindfulness" at bounding box center [240, 505] width 70 height 20
click at [205, 505] on input "Mindfulness" at bounding box center [188, 505] width 34 height 27
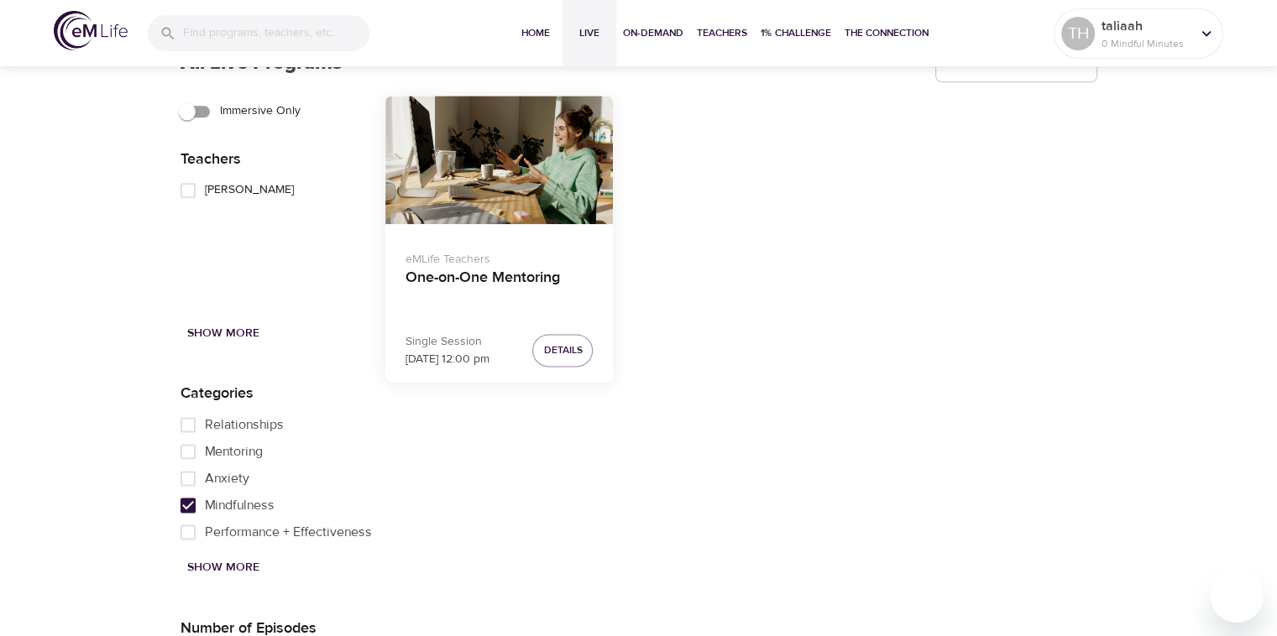
click at [218, 505] on span "Mindfulness" at bounding box center [240, 505] width 70 height 20
click at [205, 505] on input "Mindfulness" at bounding box center [188, 505] width 34 height 27
checkbox input "false"
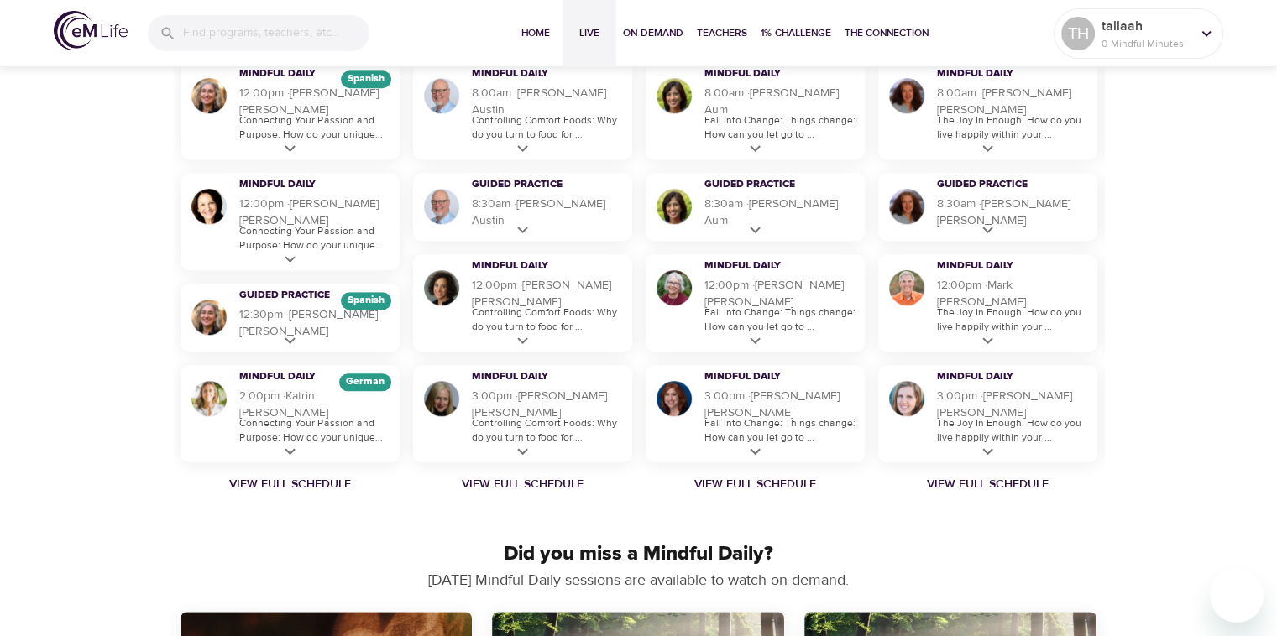
scroll to position [893, 0]
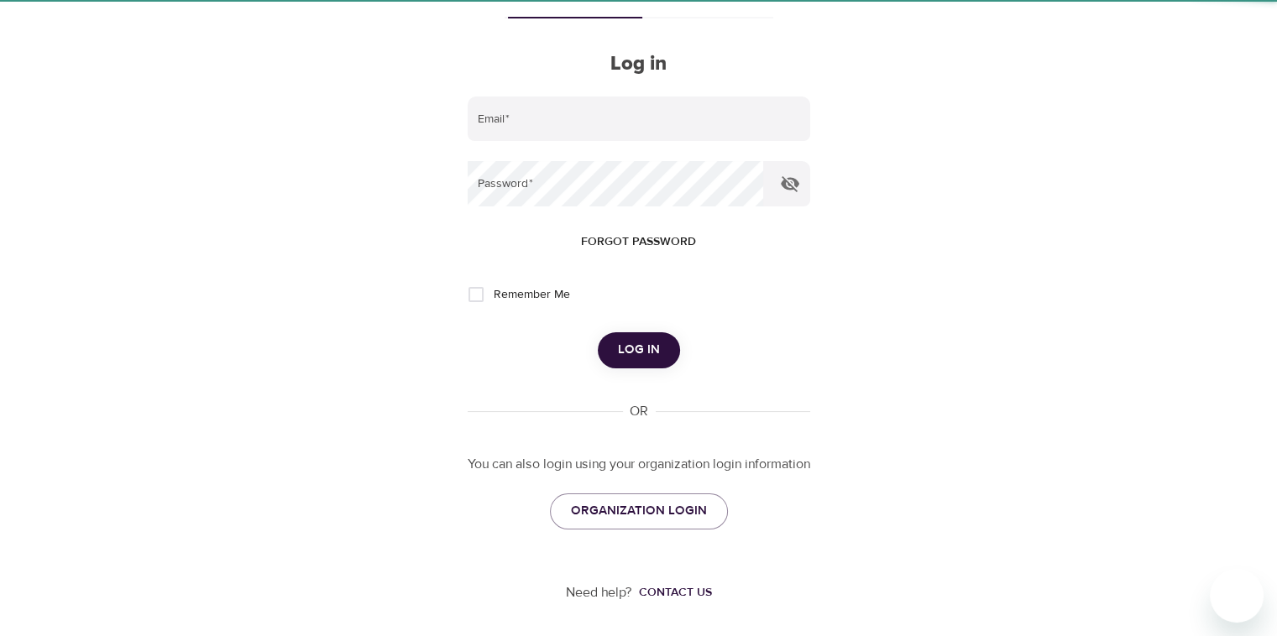
type input "[EMAIL_ADDRESS][DOMAIN_NAME]"
